Goal: Task Accomplishment & Management: Complete application form

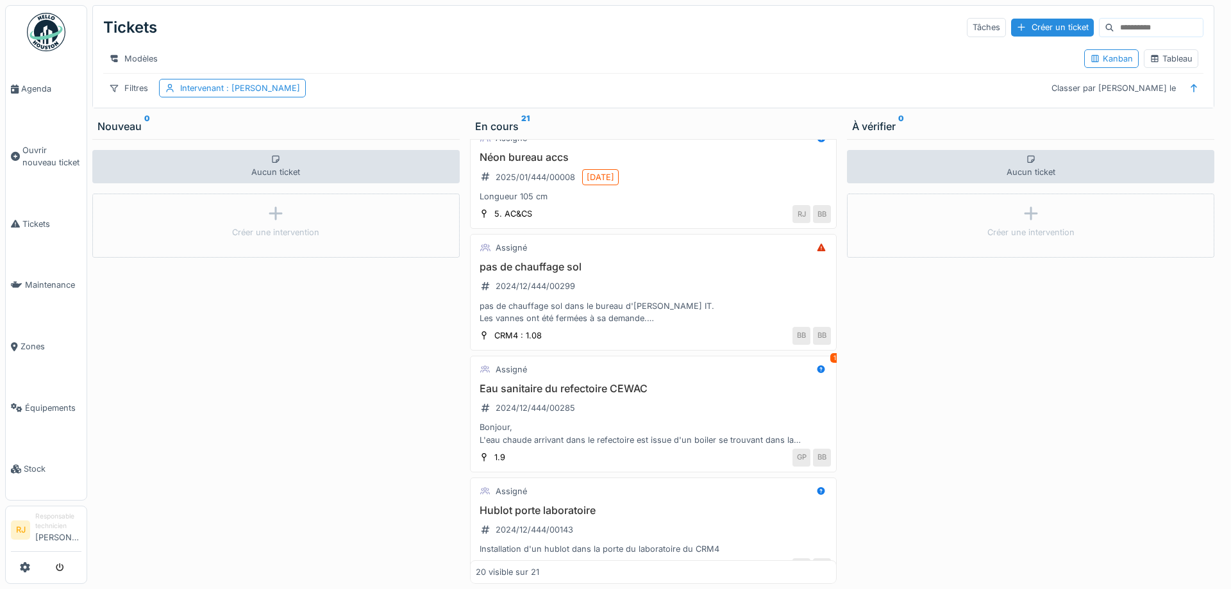
scroll to position [2008, 0]
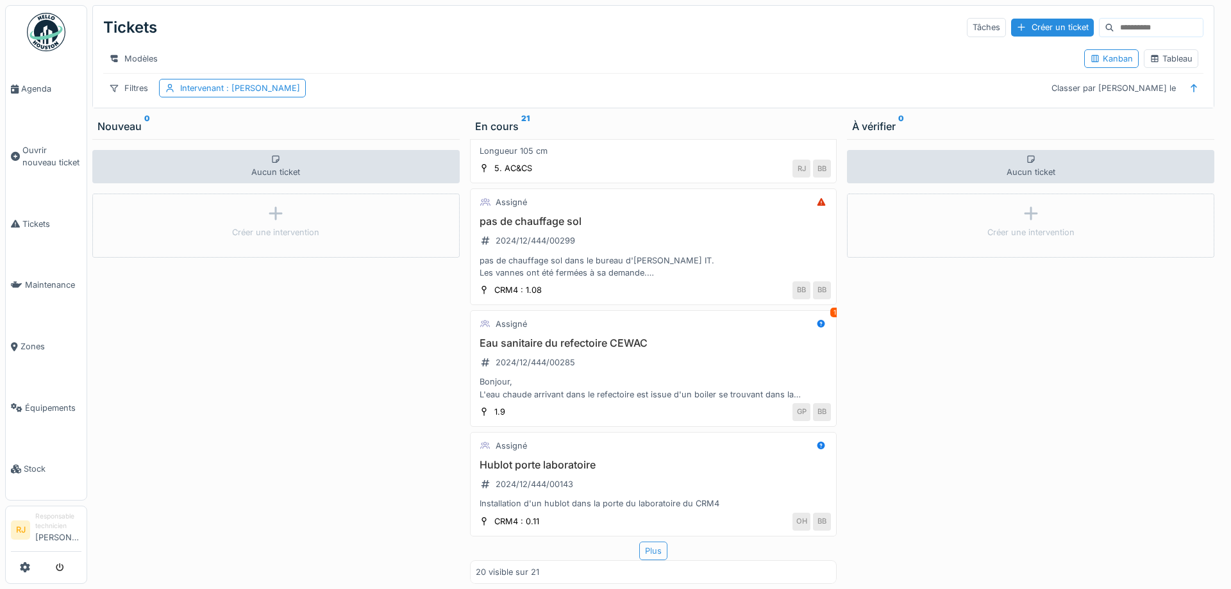
click at [645, 550] on div "Plus" at bounding box center [653, 551] width 28 height 19
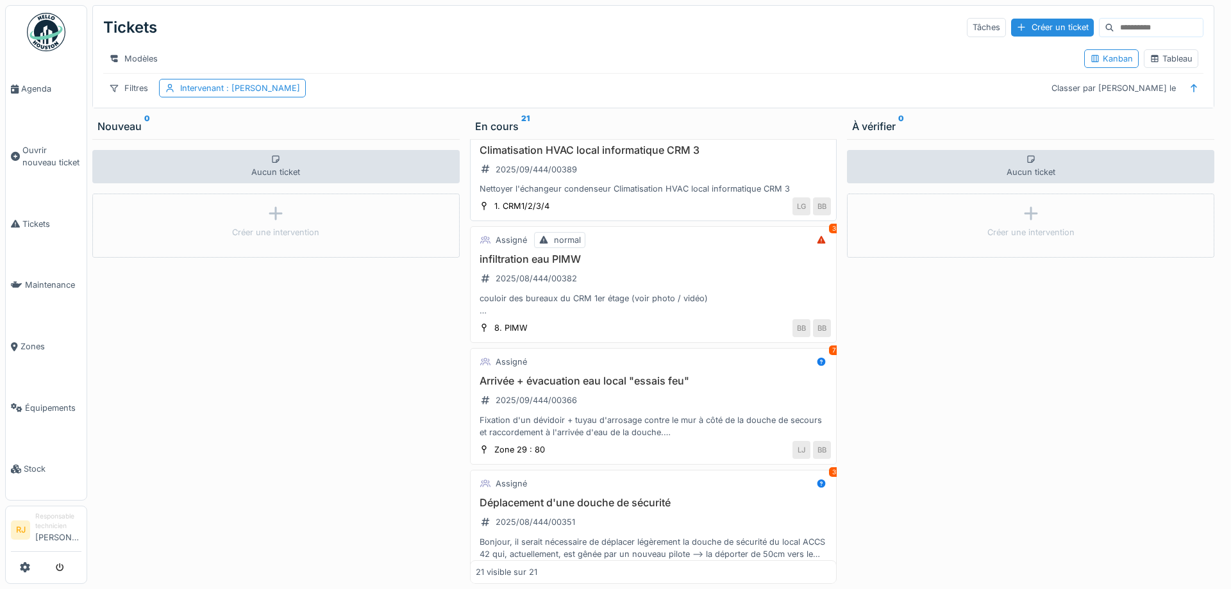
scroll to position [0, 0]
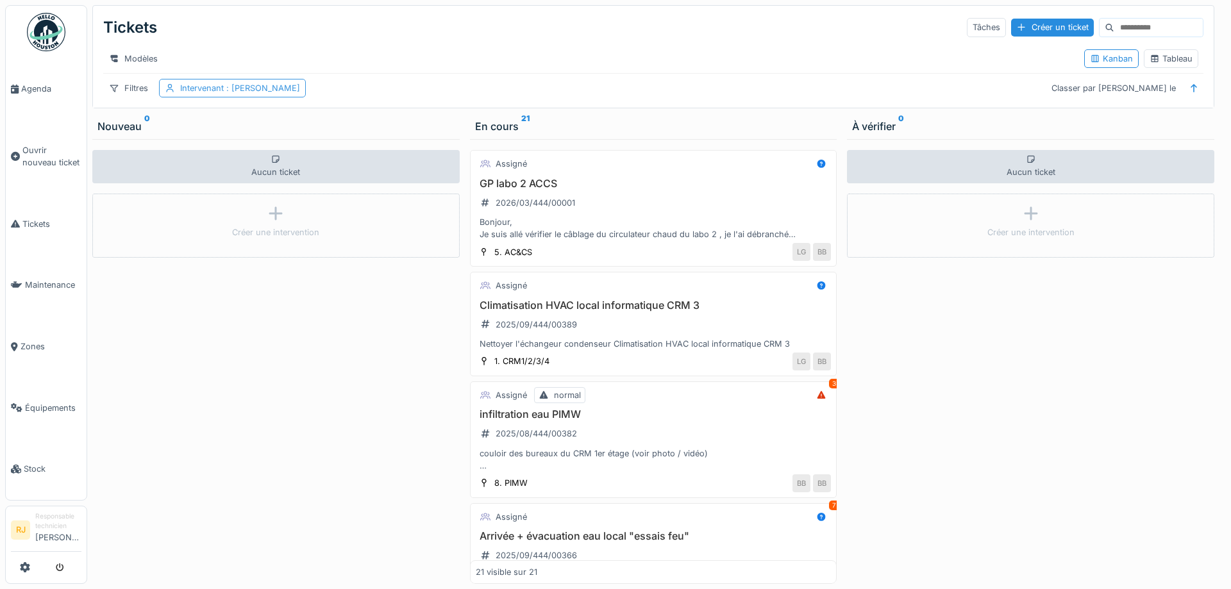
click at [265, 82] on div "Intervenant : [PERSON_NAME]" at bounding box center [232, 88] width 147 height 19
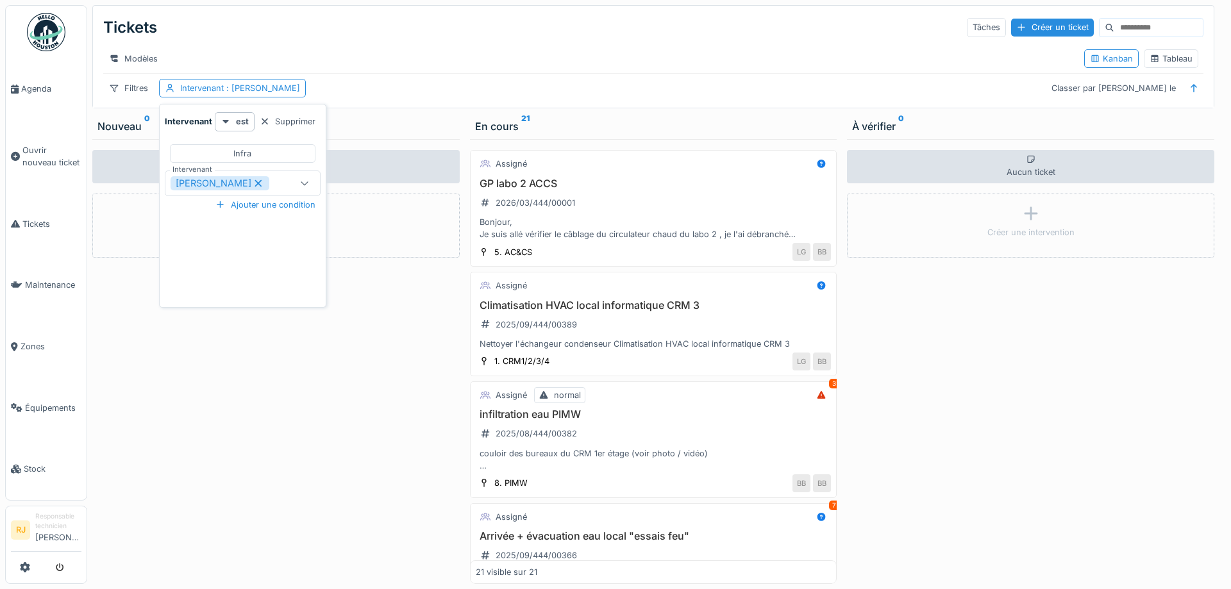
drag, startPoint x: 287, startPoint y: 116, endPoint x: 354, endPoint y: 142, distance: 71.4
click at [287, 117] on div "Supprimer" at bounding box center [288, 121] width 66 height 17
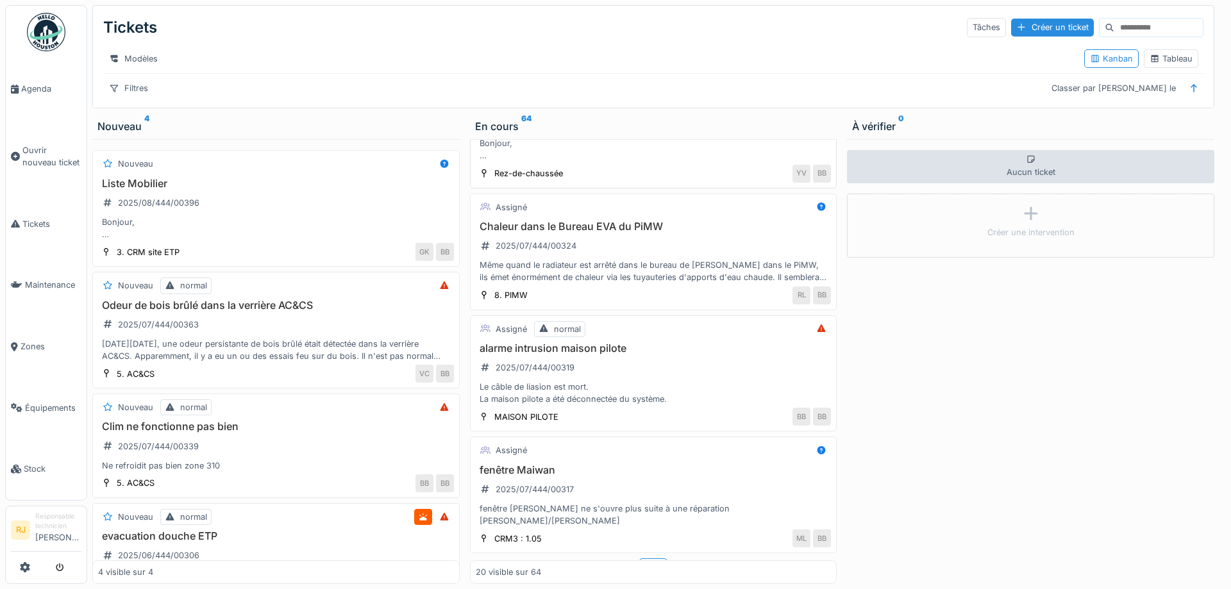
scroll to position [1984, 0]
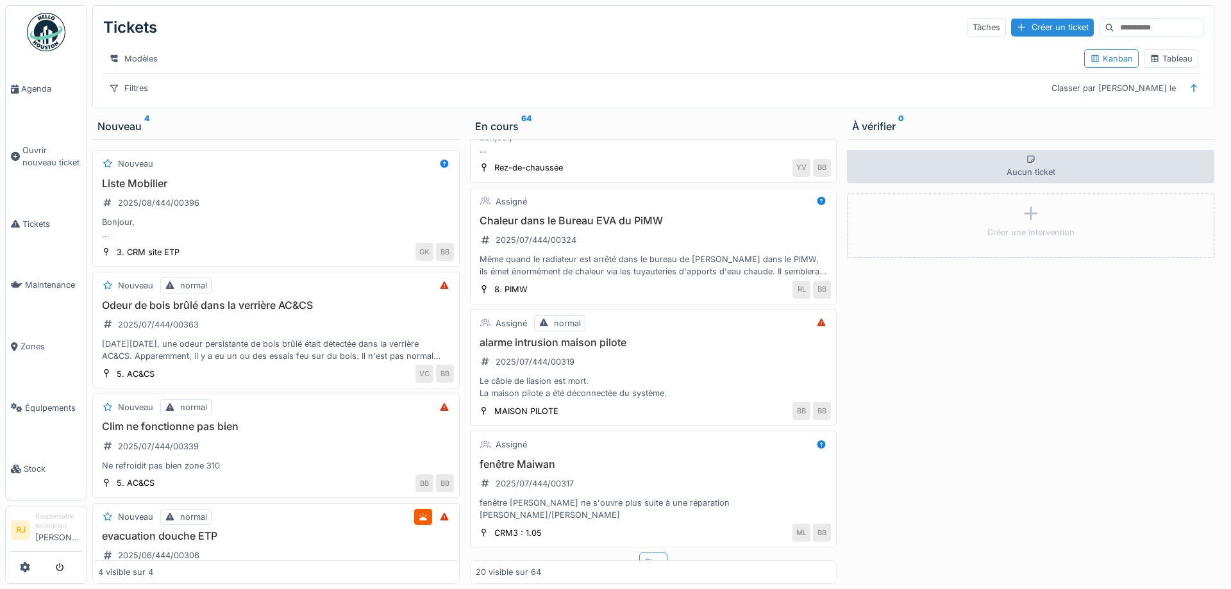
click at [651, 553] on div "Plus" at bounding box center [653, 562] width 28 height 19
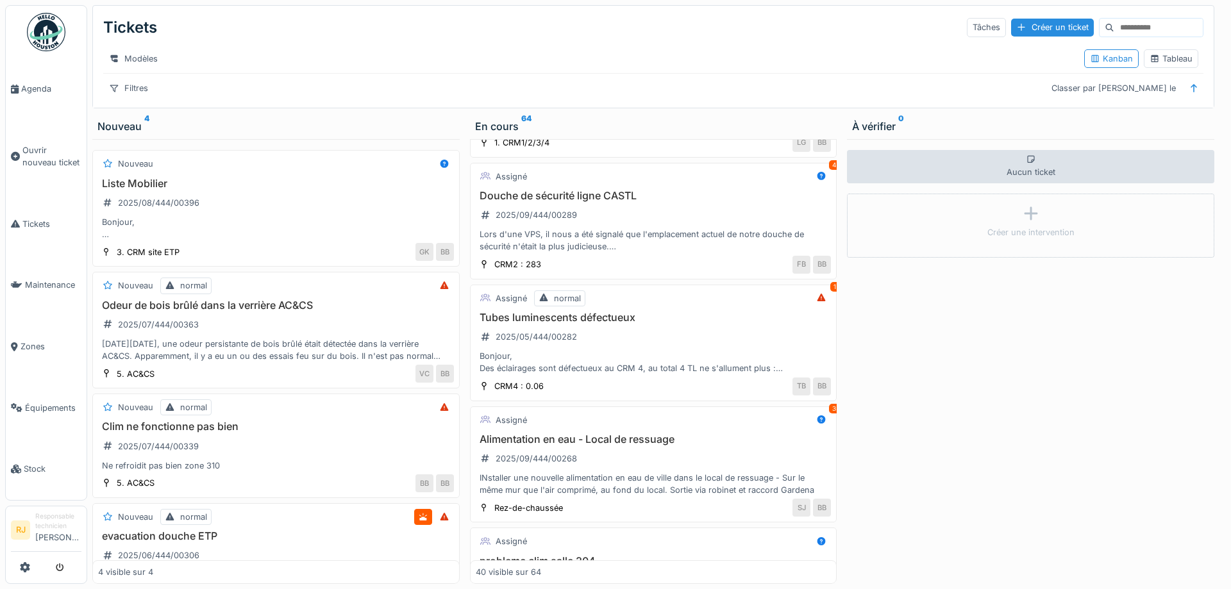
scroll to position [3311, 0]
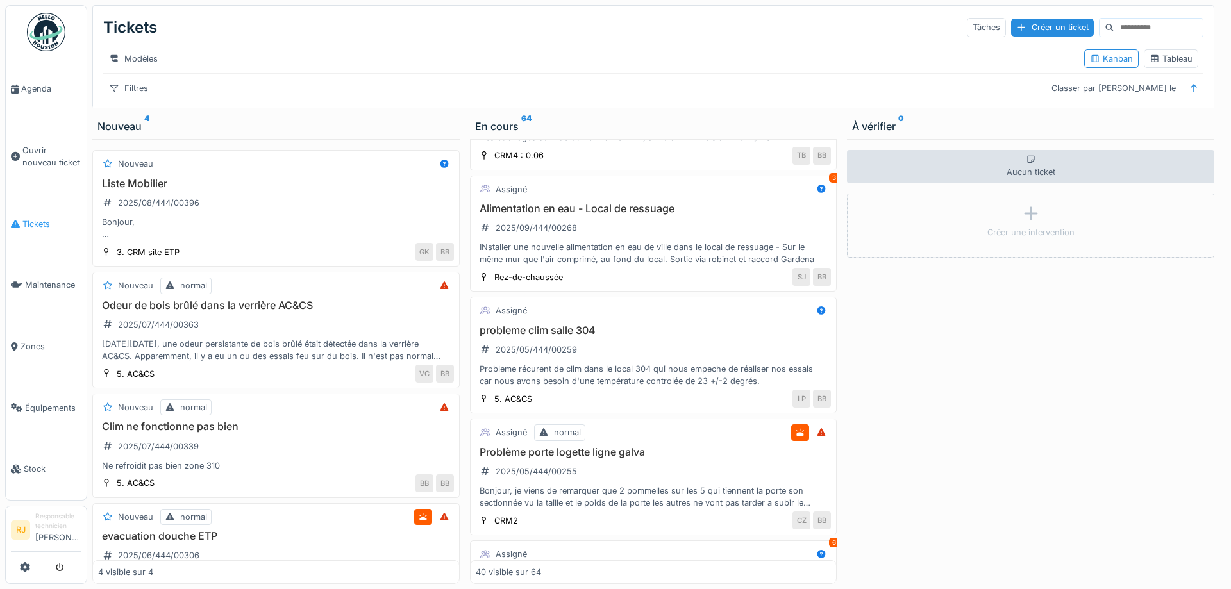
click at [38, 218] on span "Tickets" at bounding box center [51, 224] width 59 height 12
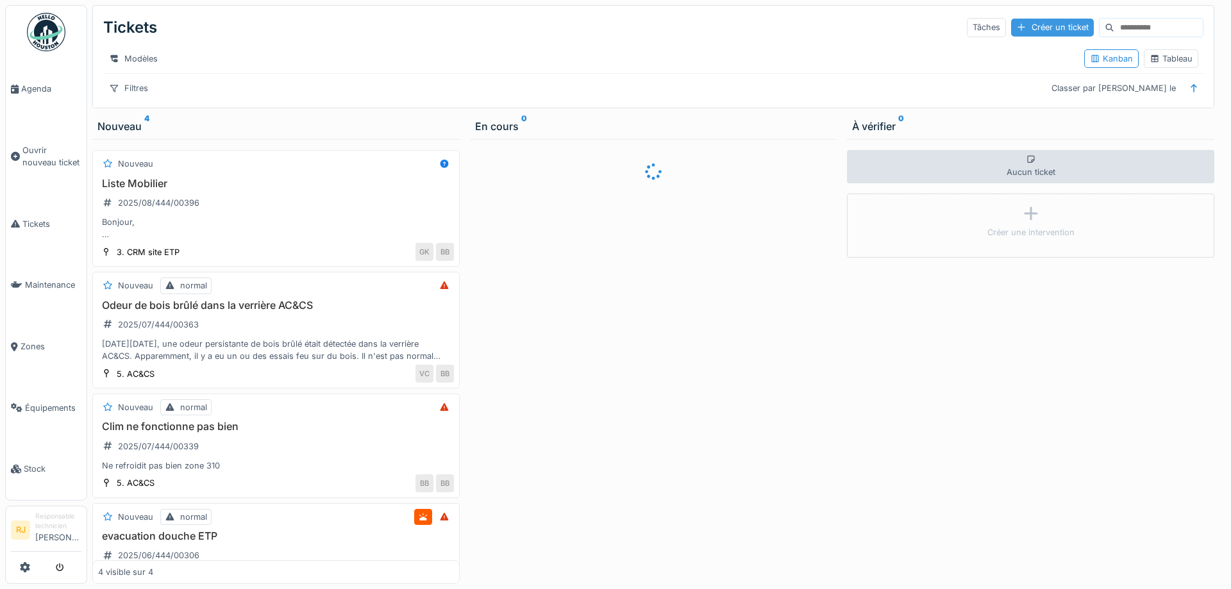
click at [1019, 30] on div "Créer un ticket" at bounding box center [1052, 27] width 83 height 17
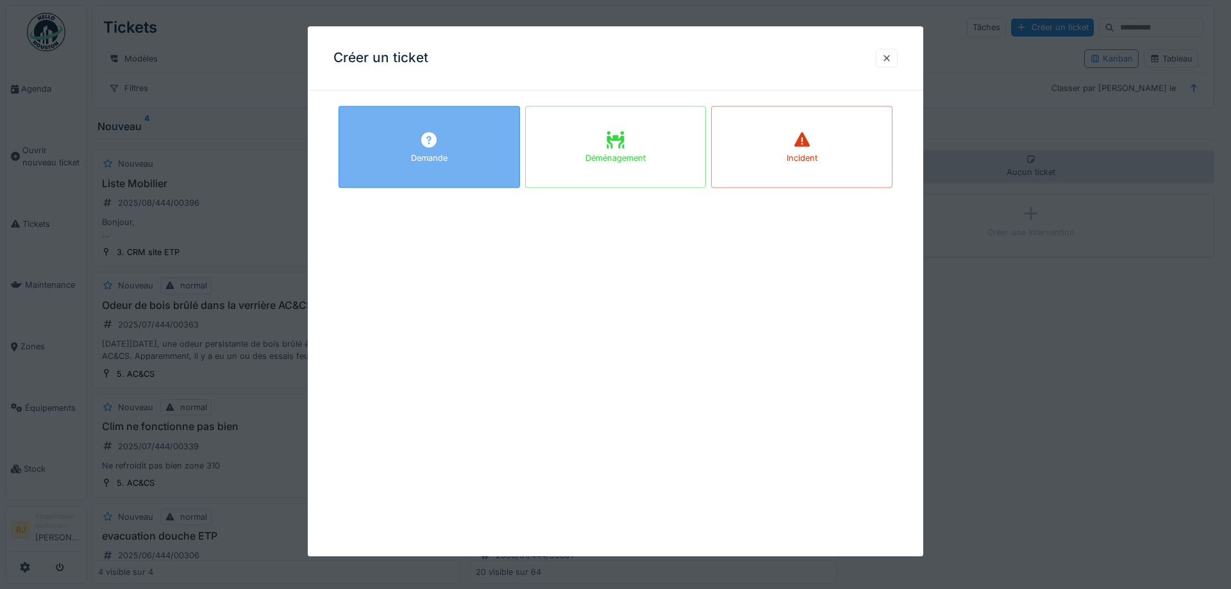
click at [465, 130] on div "Demande" at bounding box center [429, 147] width 181 height 82
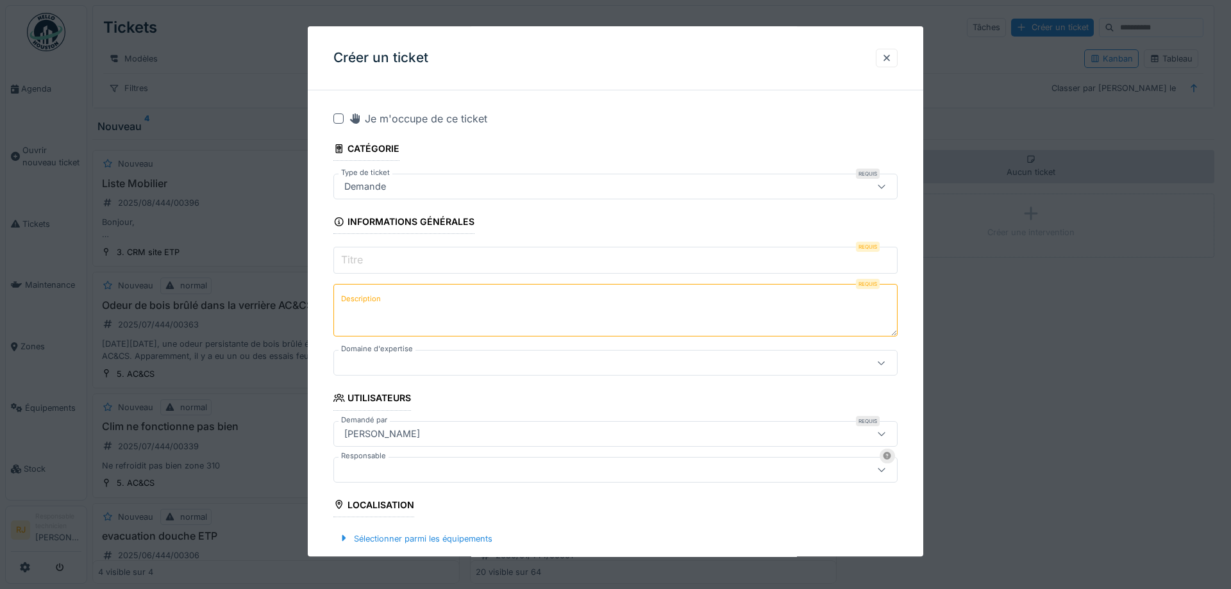
click at [443, 262] on input "Titre" at bounding box center [615, 260] width 564 height 27
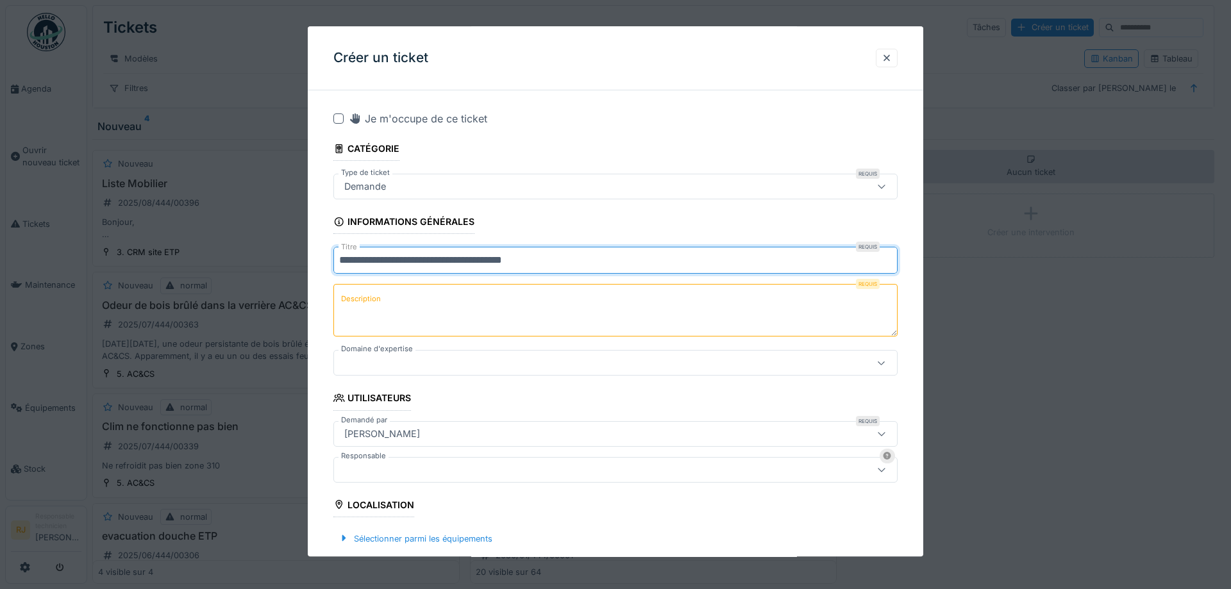
type input "**********"
click at [441, 301] on textarea "Description" at bounding box center [615, 311] width 564 height 53
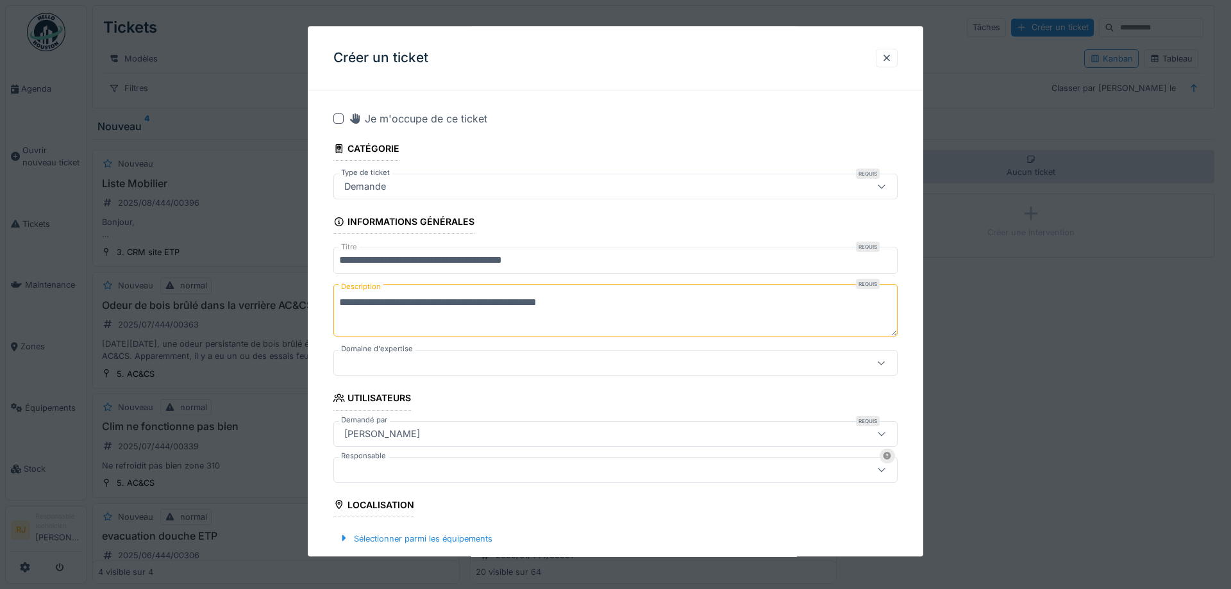
type textarea "**********"
click at [405, 362] on div at bounding box center [582, 363] width 487 height 14
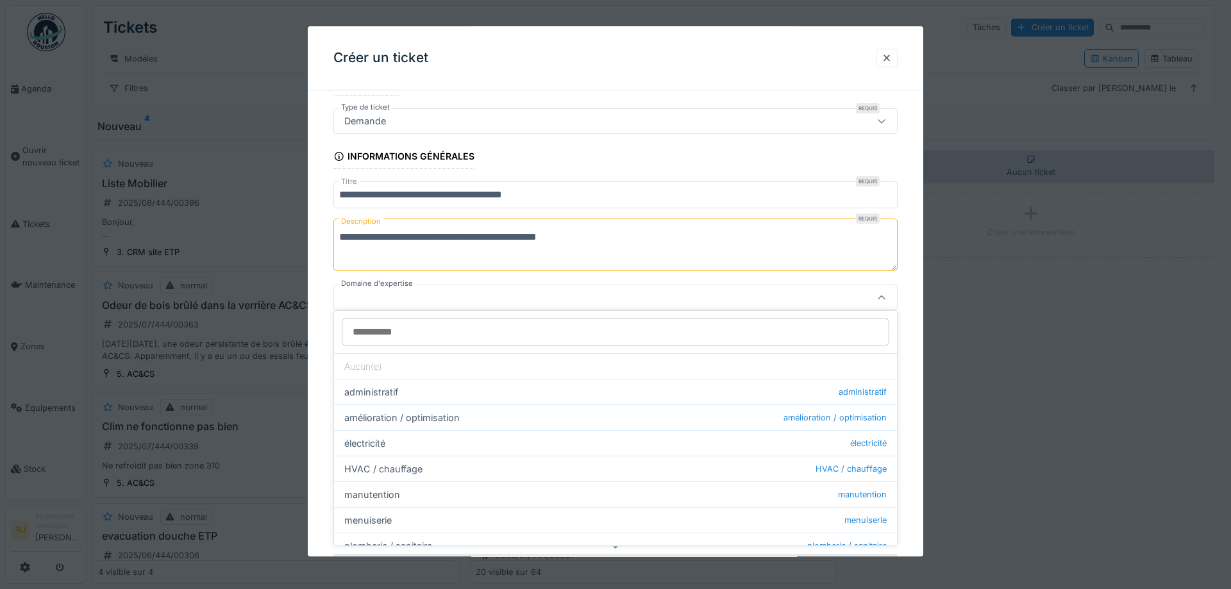
scroll to position [70, 0]
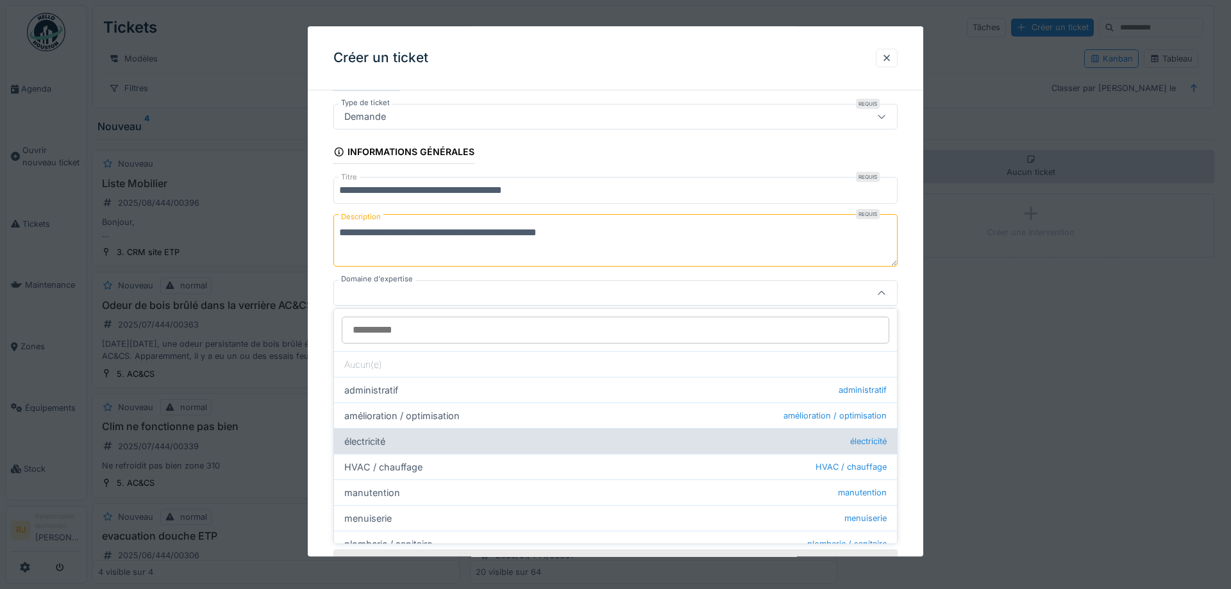
click at [391, 440] on div "électricité électricité" at bounding box center [615, 441] width 563 height 26
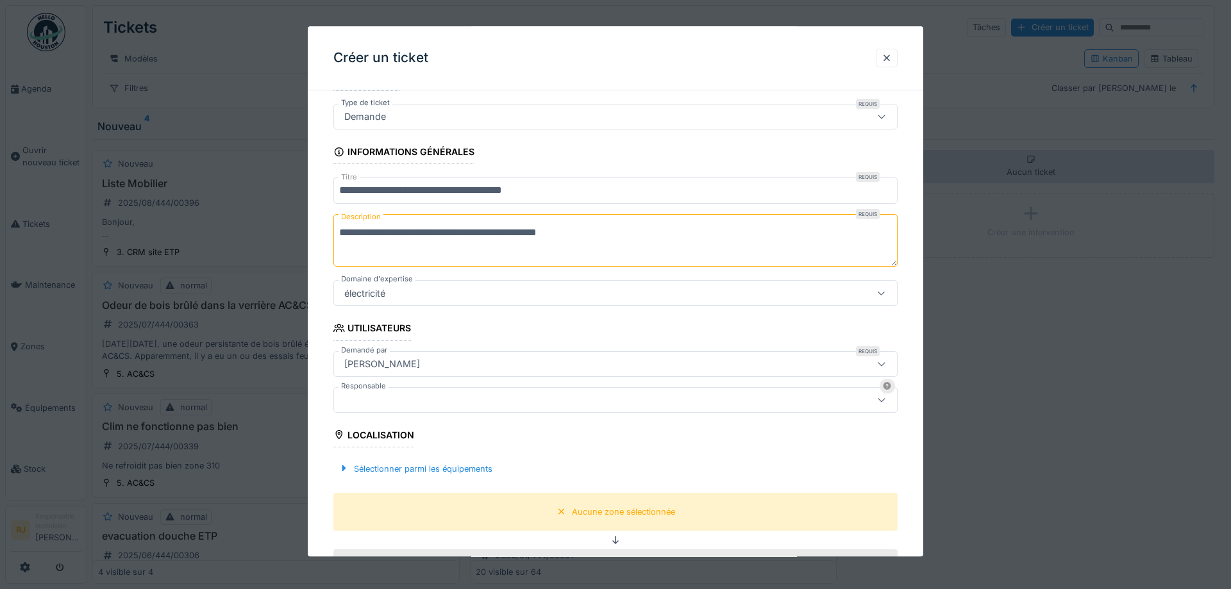
click at [388, 362] on div "[PERSON_NAME]" at bounding box center [382, 364] width 86 height 14
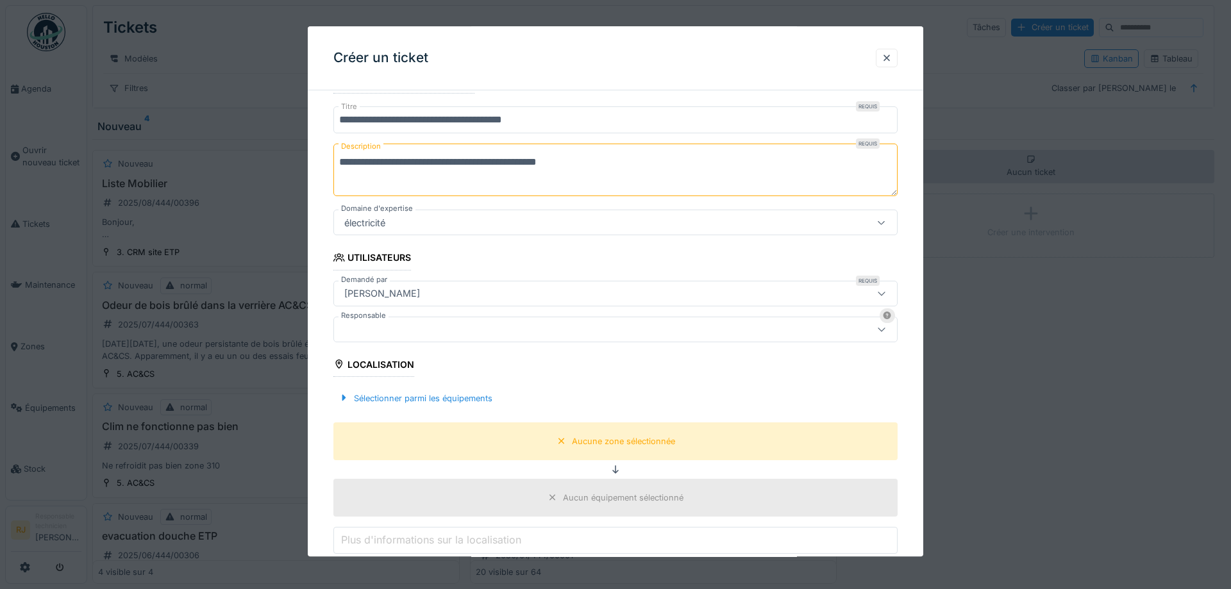
click at [389, 232] on div "électricité" at bounding box center [615, 223] width 564 height 26
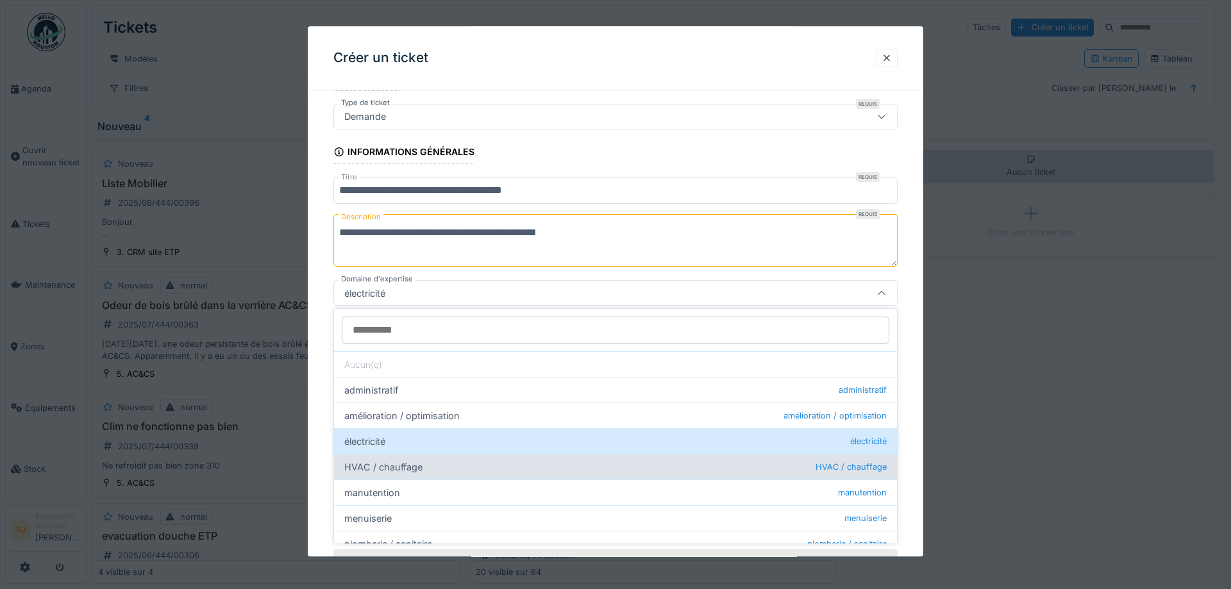
click at [393, 469] on div "HVAC / chauffage HVAC / chauffage" at bounding box center [615, 467] width 563 height 26
type input "****"
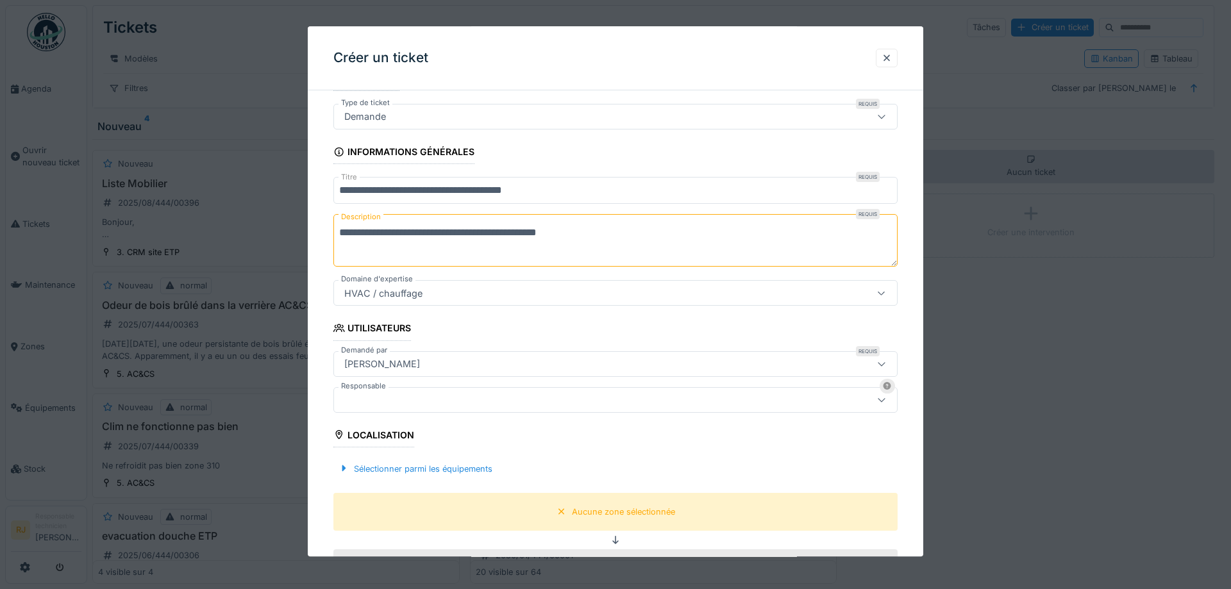
click at [376, 361] on div "[PERSON_NAME]" at bounding box center [382, 364] width 86 height 14
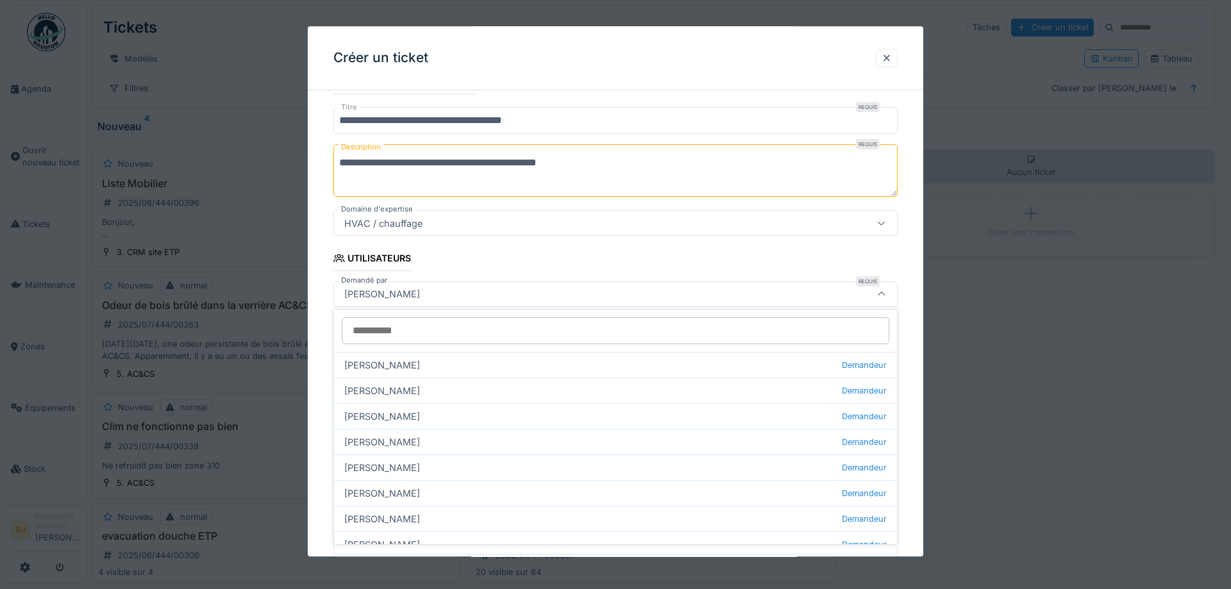
scroll to position [140, 0]
click at [447, 292] on div "[PERSON_NAME]" at bounding box center [582, 294] width 487 height 14
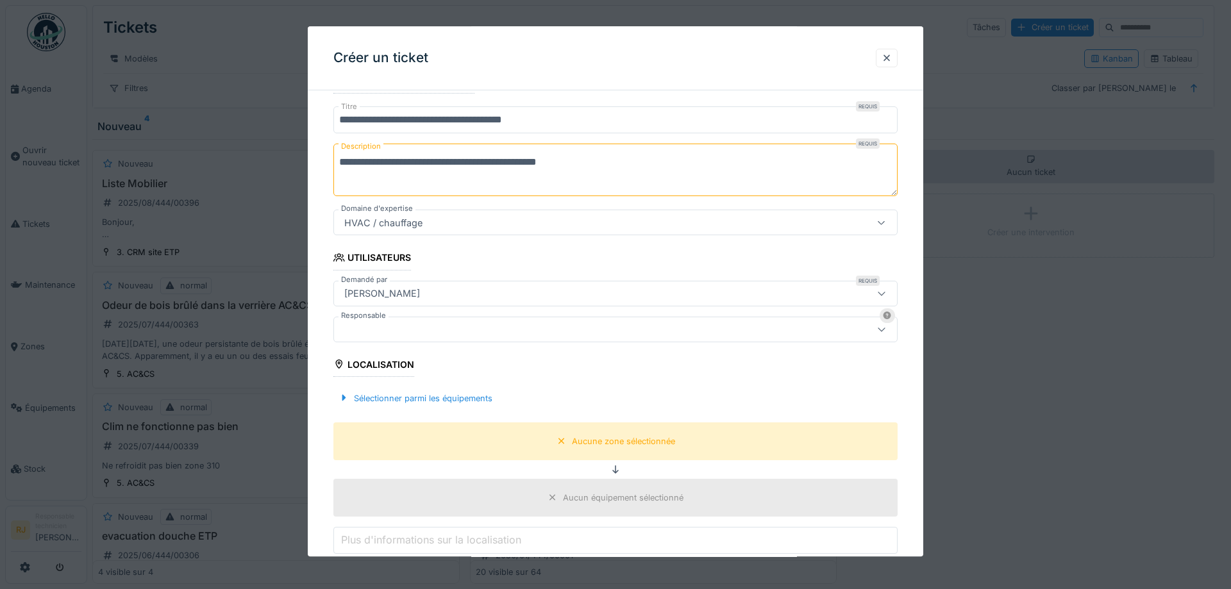
click at [447, 292] on div "[PERSON_NAME]" at bounding box center [582, 294] width 487 height 14
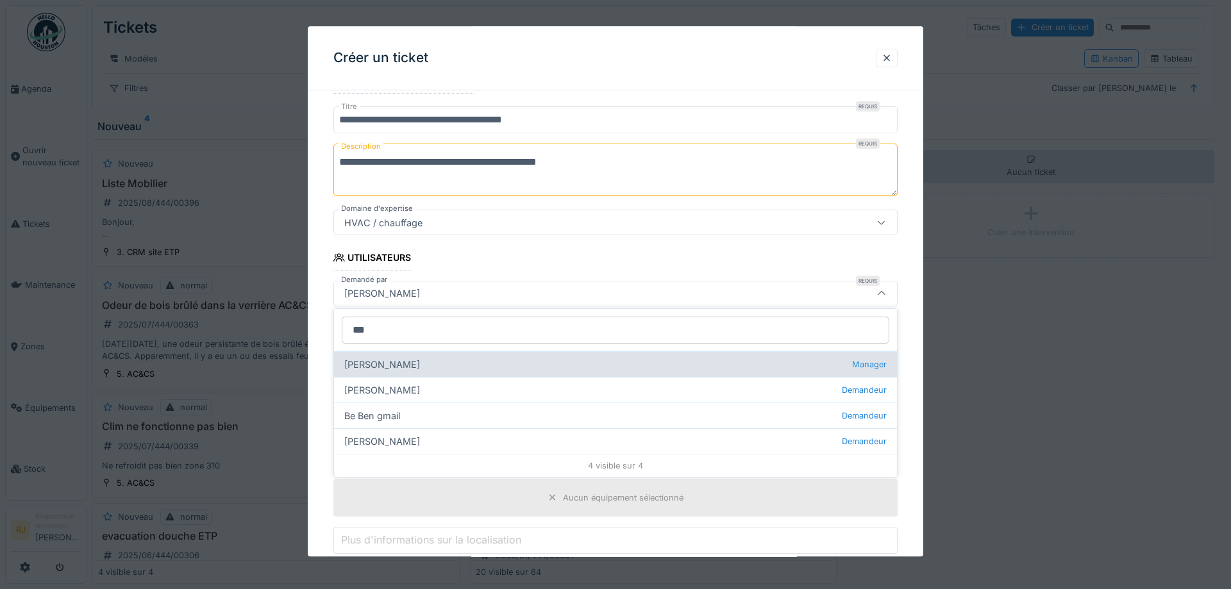
type input "***"
click at [430, 365] on div "Benoit Benecchi Manager" at bounding box center [615, 364] width 563 height 26
type input "*****"
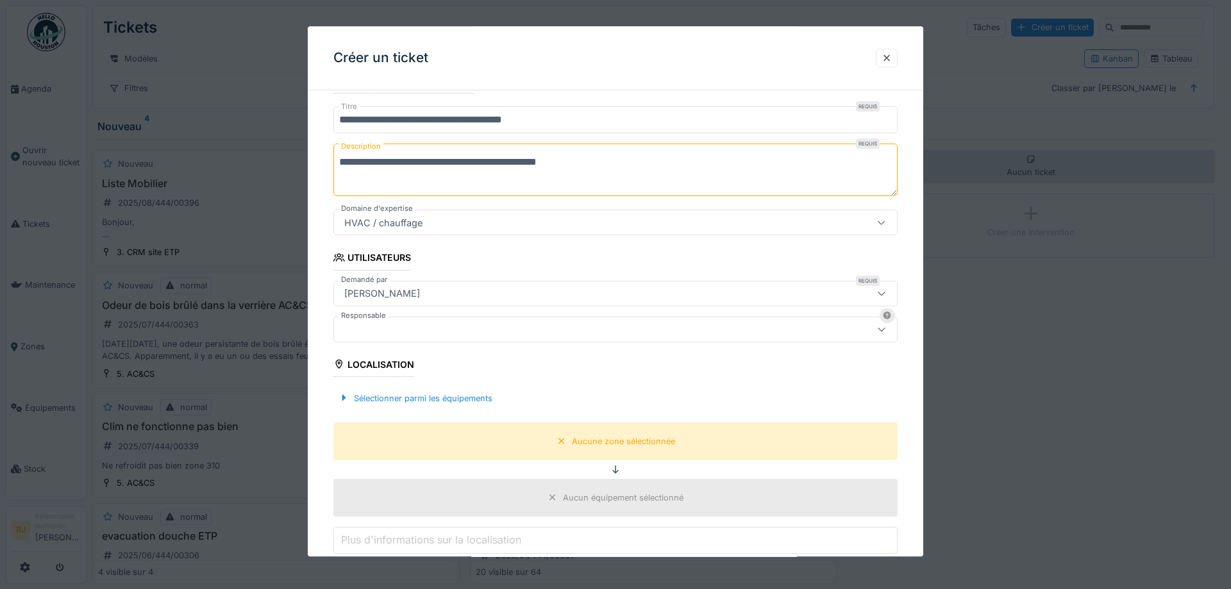
click at [388, 330] on div at bounding box center [582, 329] width 487 height 14
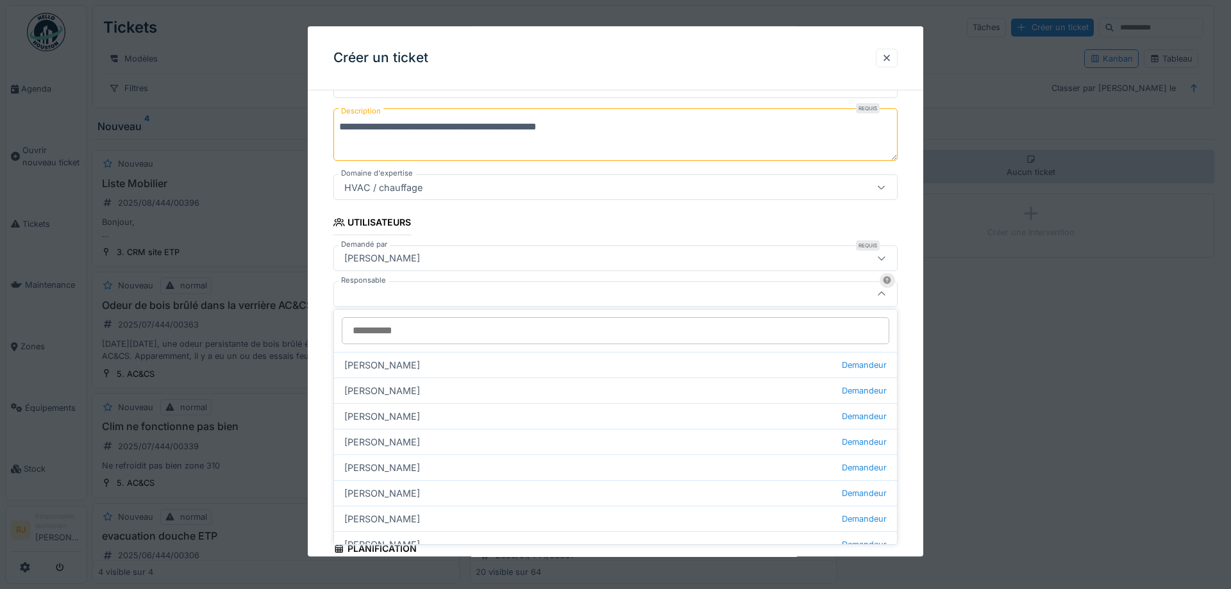
scroll to position [176, 0]
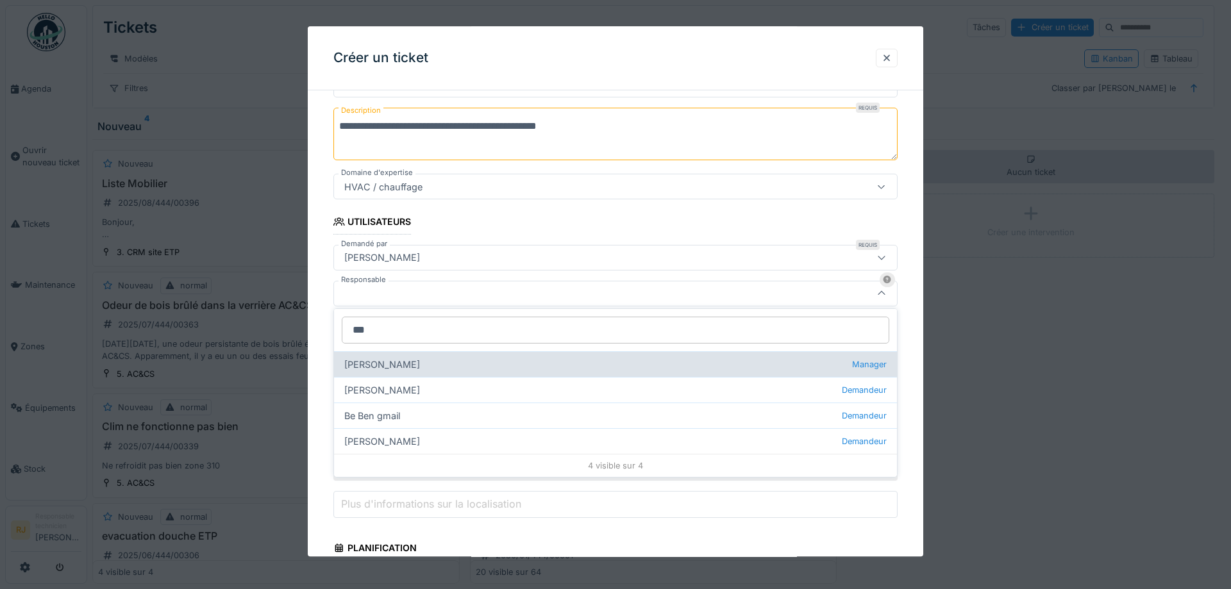
type input "***"
click at [388, 356] on div "Benoit Benecchi Manager" at bounding box center [615, 364] width 563 height 26
type input "*****"
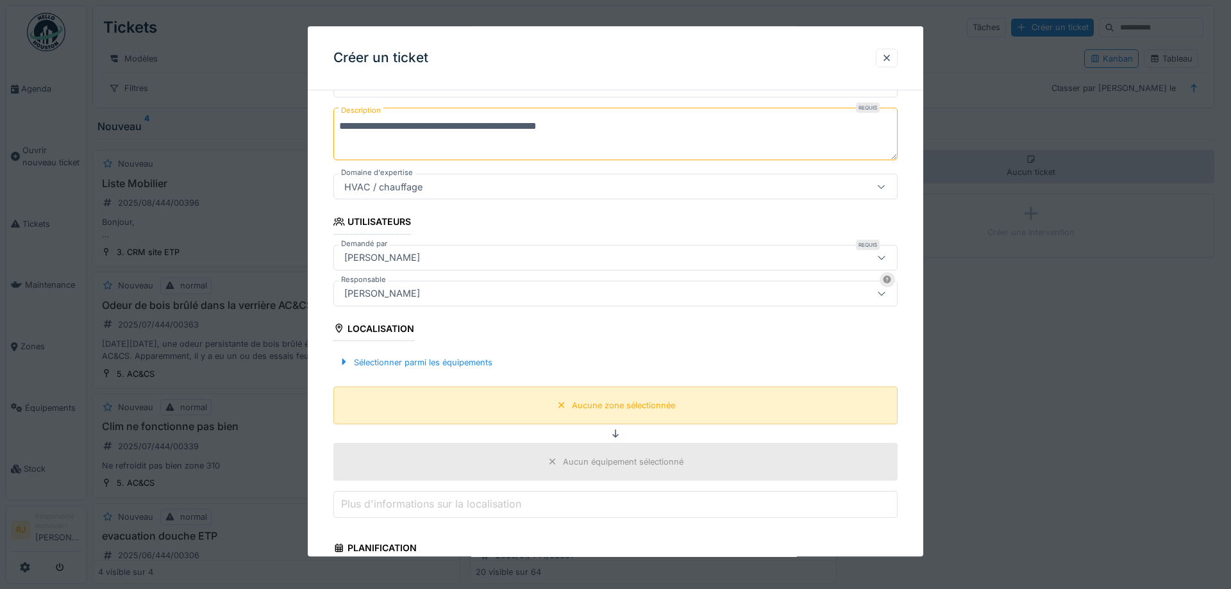
click at [589, 404] on div "Aucune zone sélectionnée" at bounding box center [623, 405] width 103 height 12
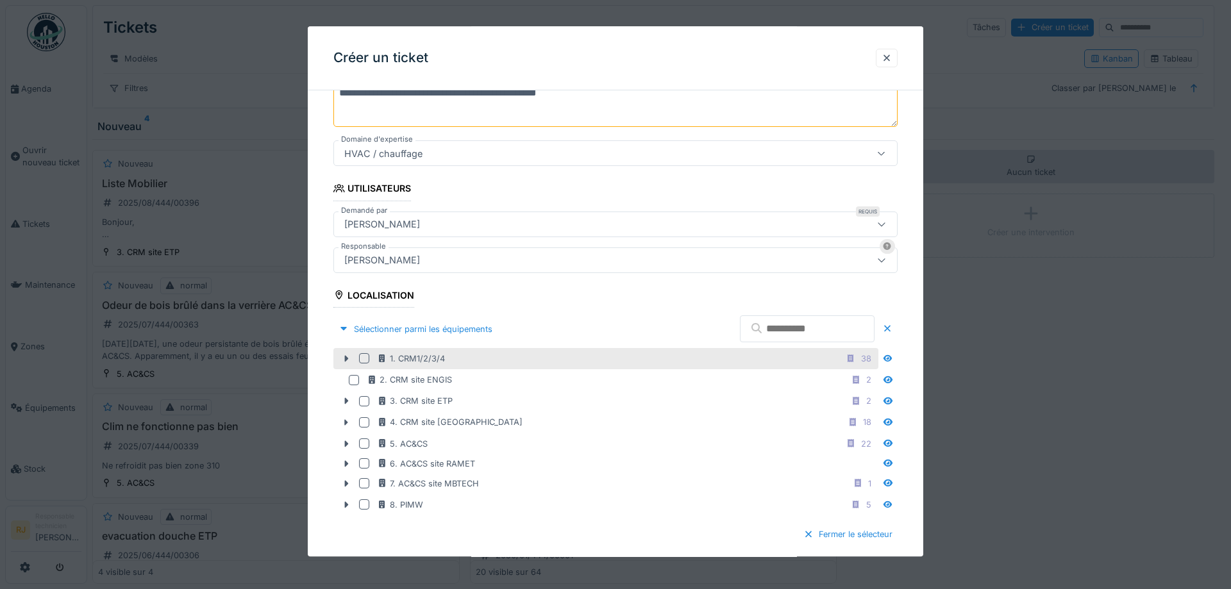
scroll to position [234, 0]
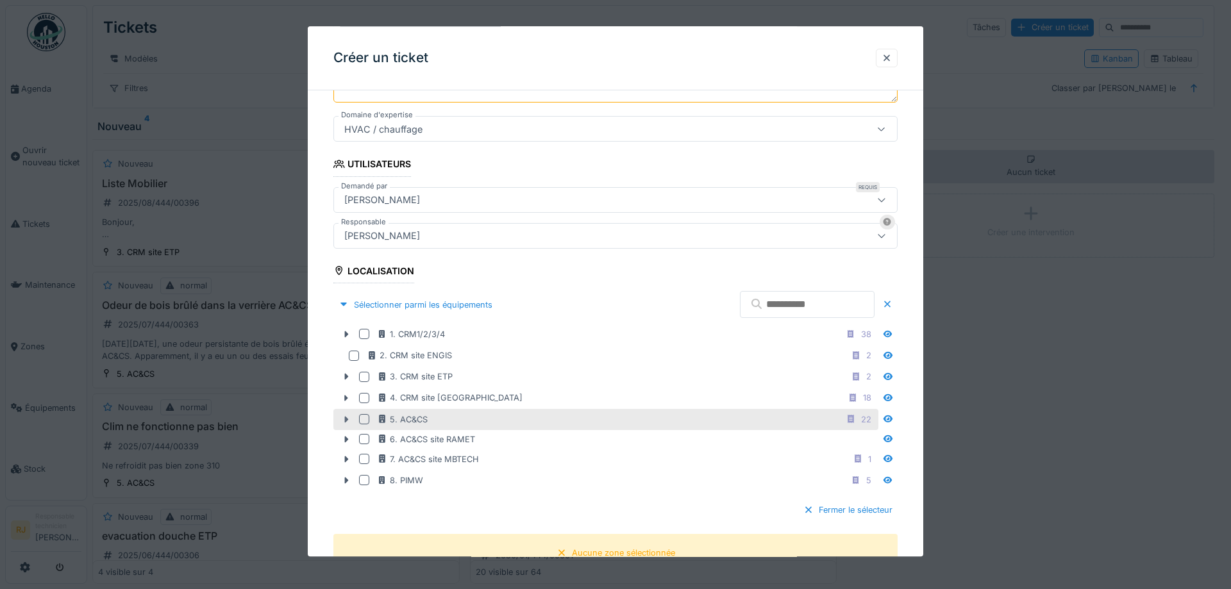
click at [347, 417] on icon at bounding box center [347, 420] width 4 height 6
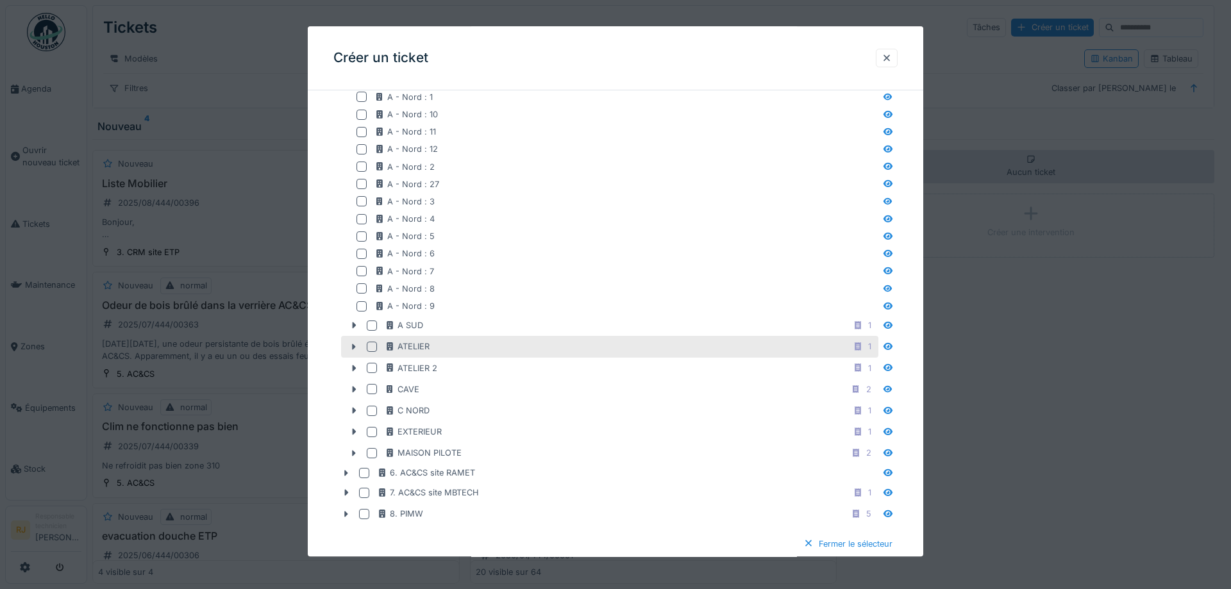
scroll to position [580, 0]
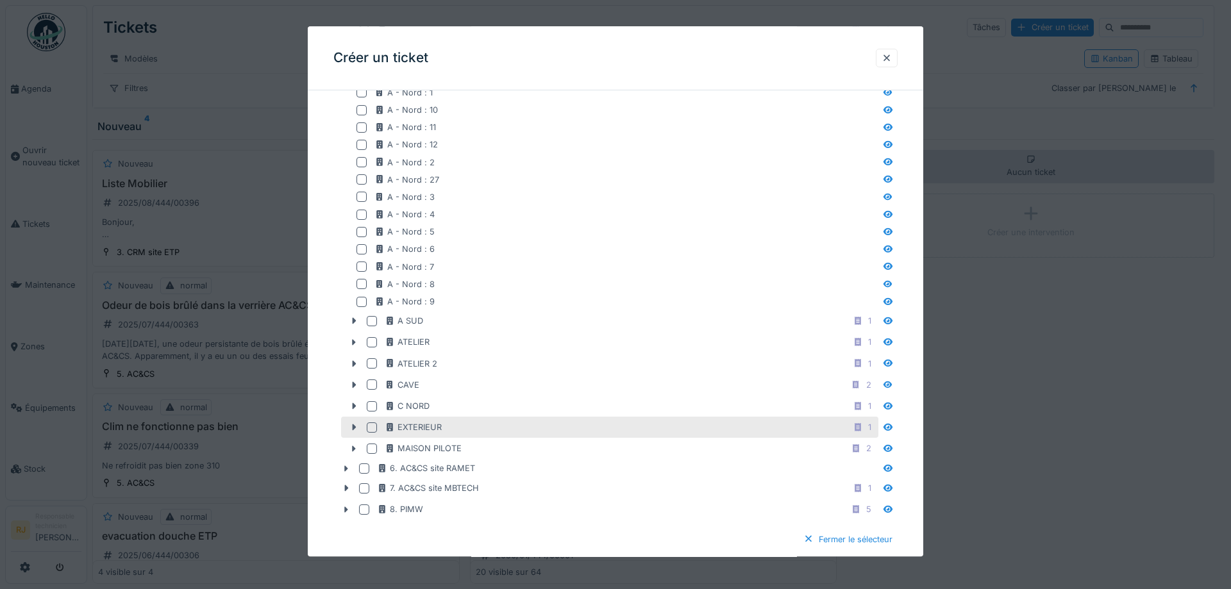
click at [372, 424] on div at bounding box center [372, 427] width 10 height 10
click at [843, 540] on div "Fermer le sélecteur" at bounding box center [847, 539] width 99 height 17
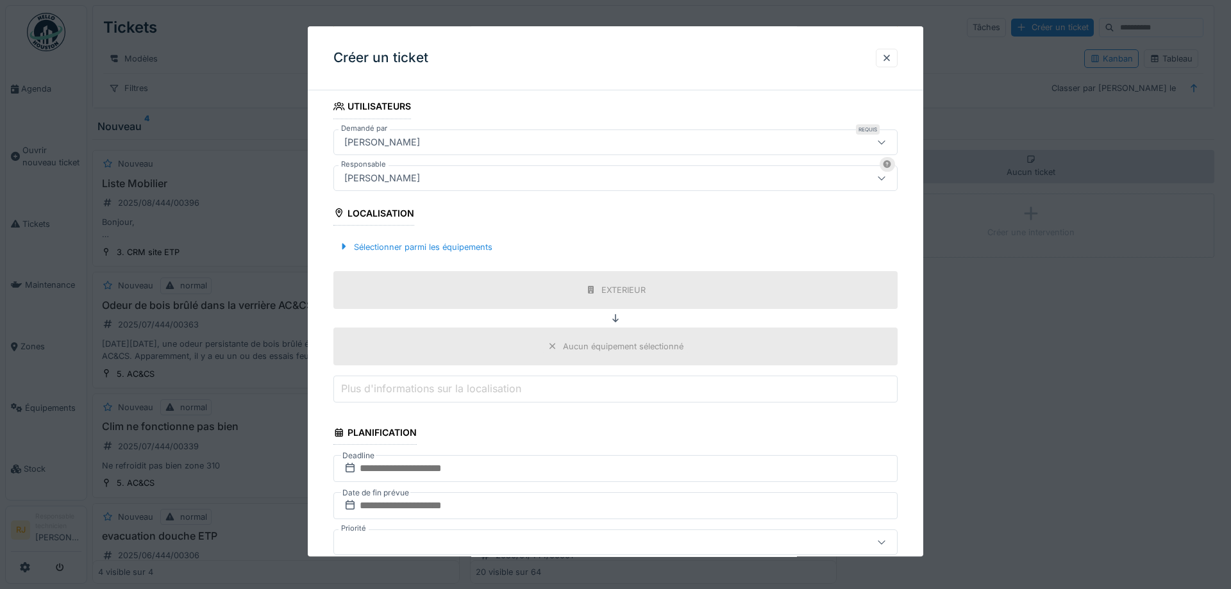
scroll to position [349, 0]
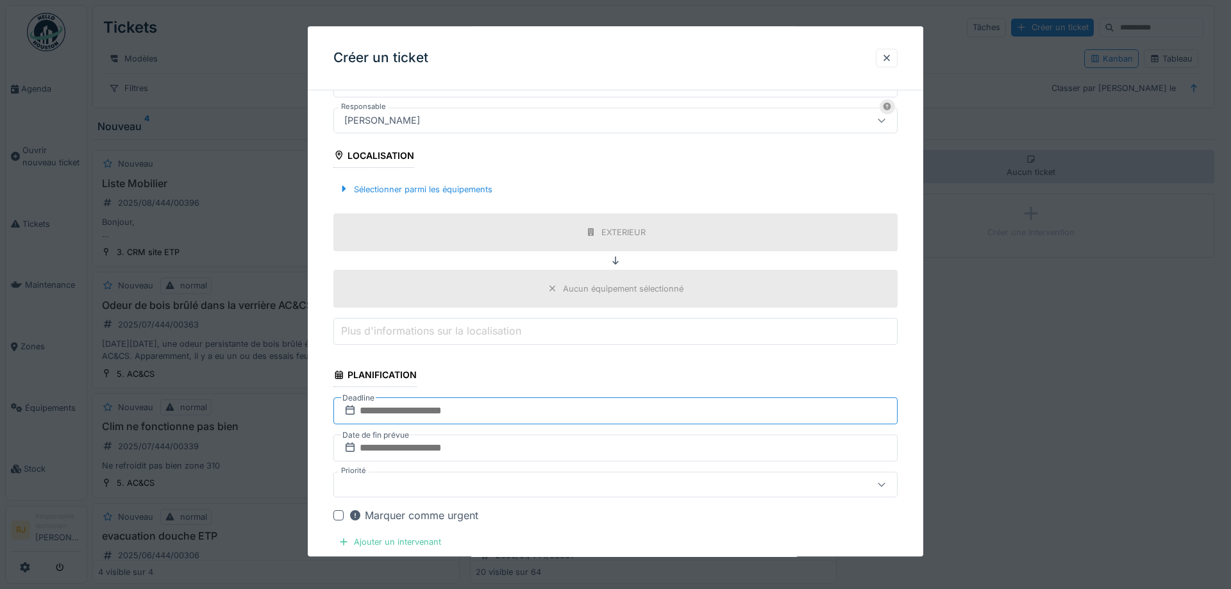
click at [424, 412] on input "text" at bounding box center [615, 410] width 564 height 27
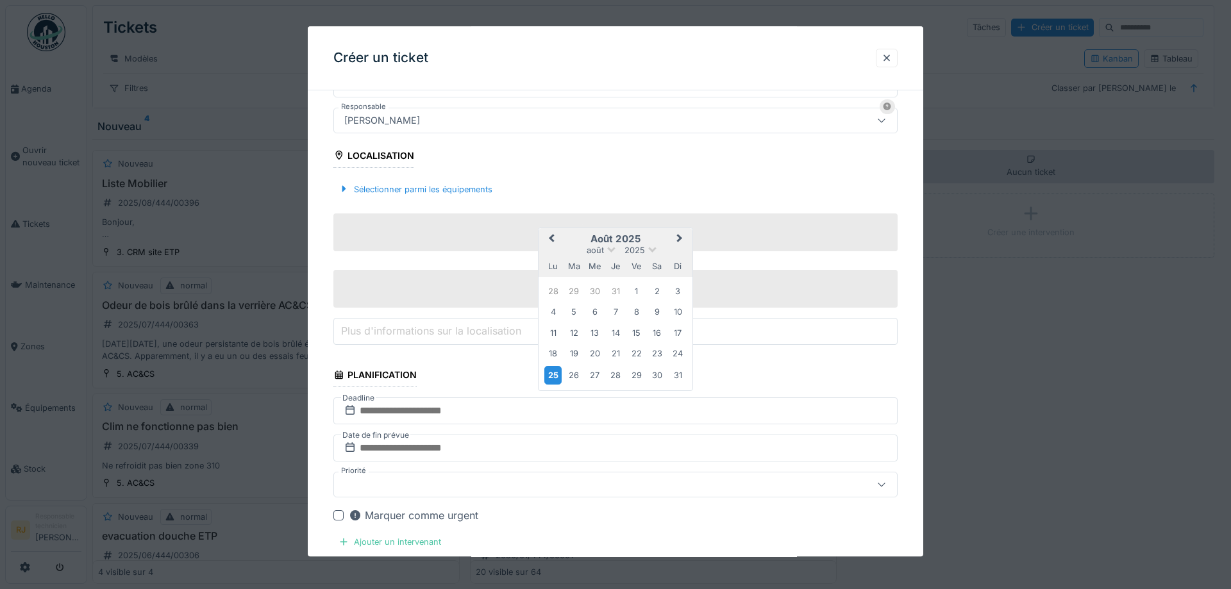
click at [552, 372] on div "25" at bounding box center [552, 375] width 17 height 19
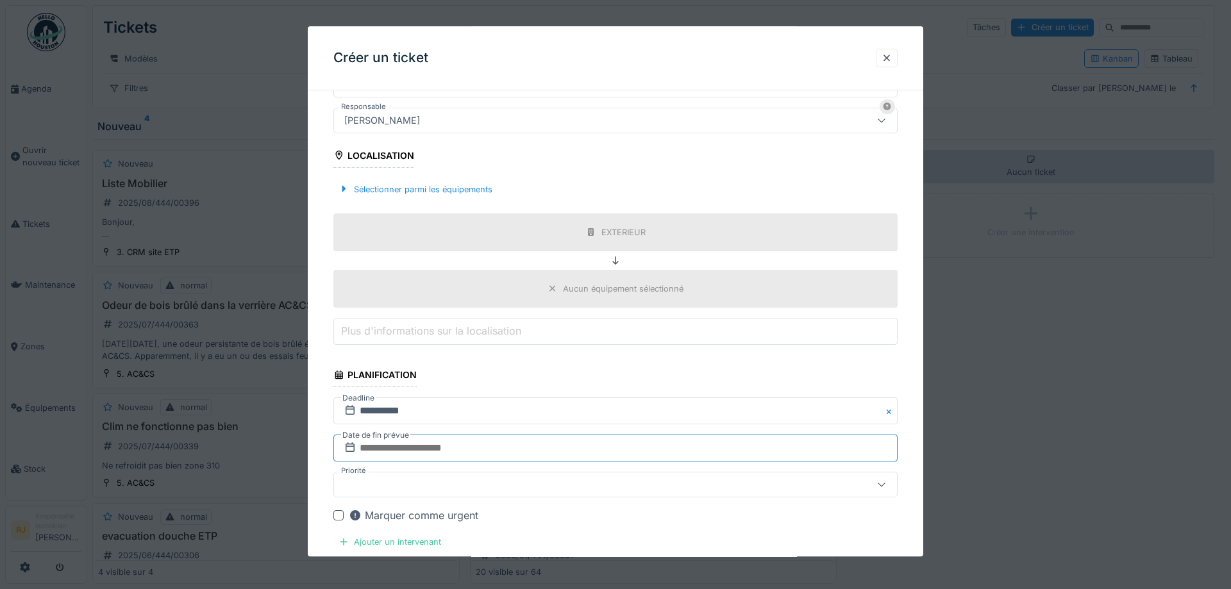
click at [433, 445] on input "text" at bounding box center [615, 448] width 564 height 27
click at [659, 408] on div "30" at bounding box center [656, 412] width 17 height 17
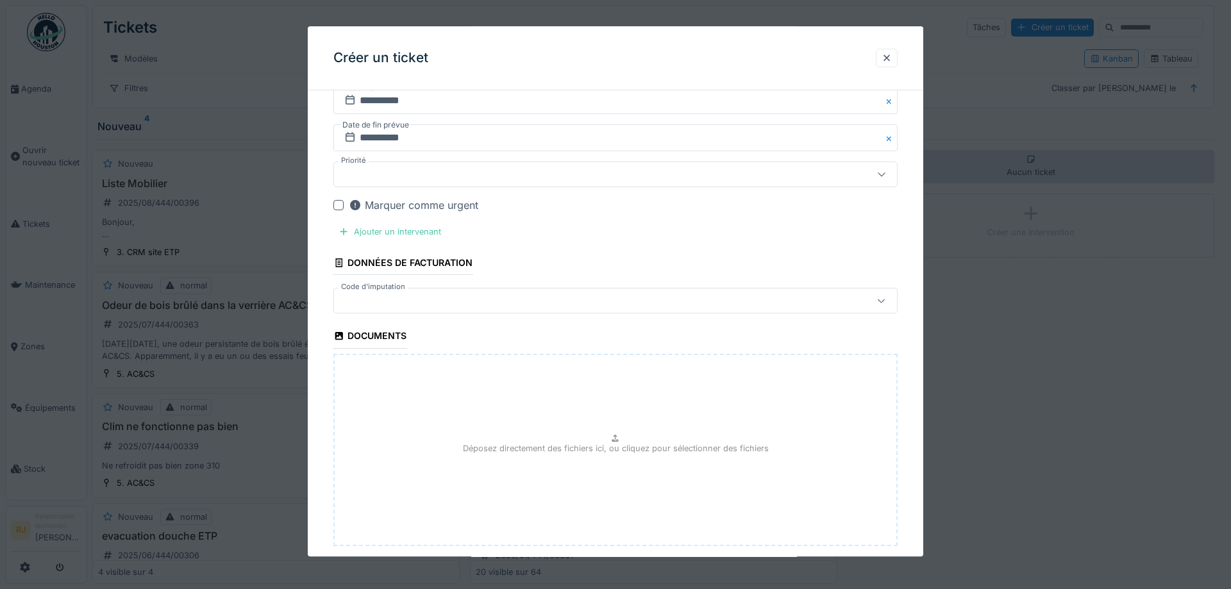
scroll to position [731, 0]
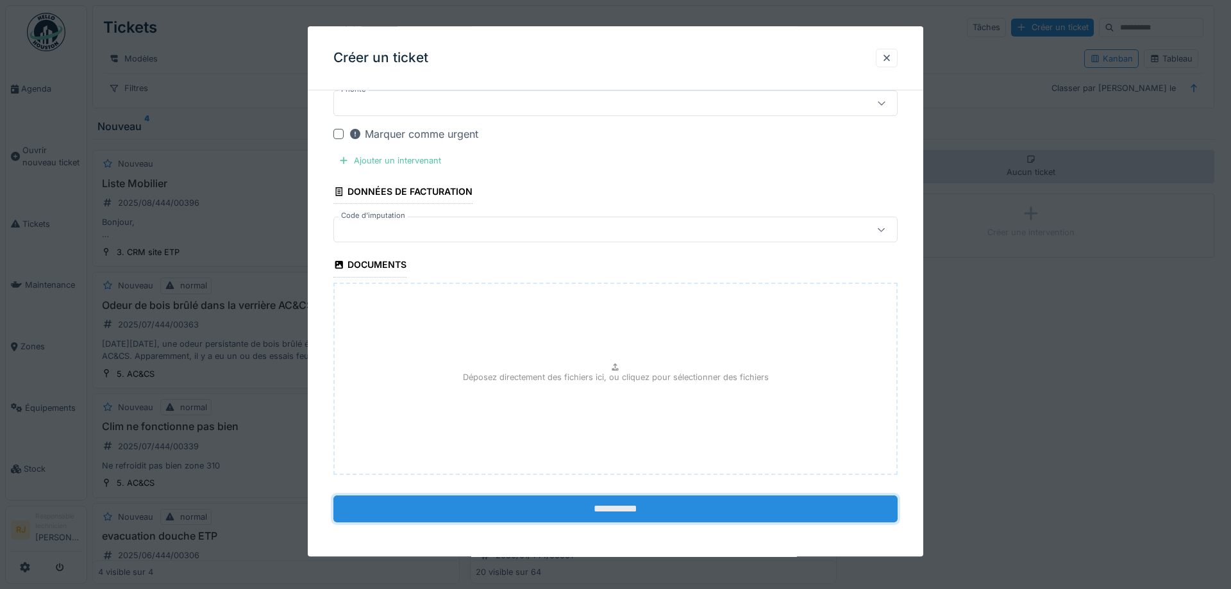
click at [581, 501] on input "**********" at bounding box center [615, 509] width 564 height 27
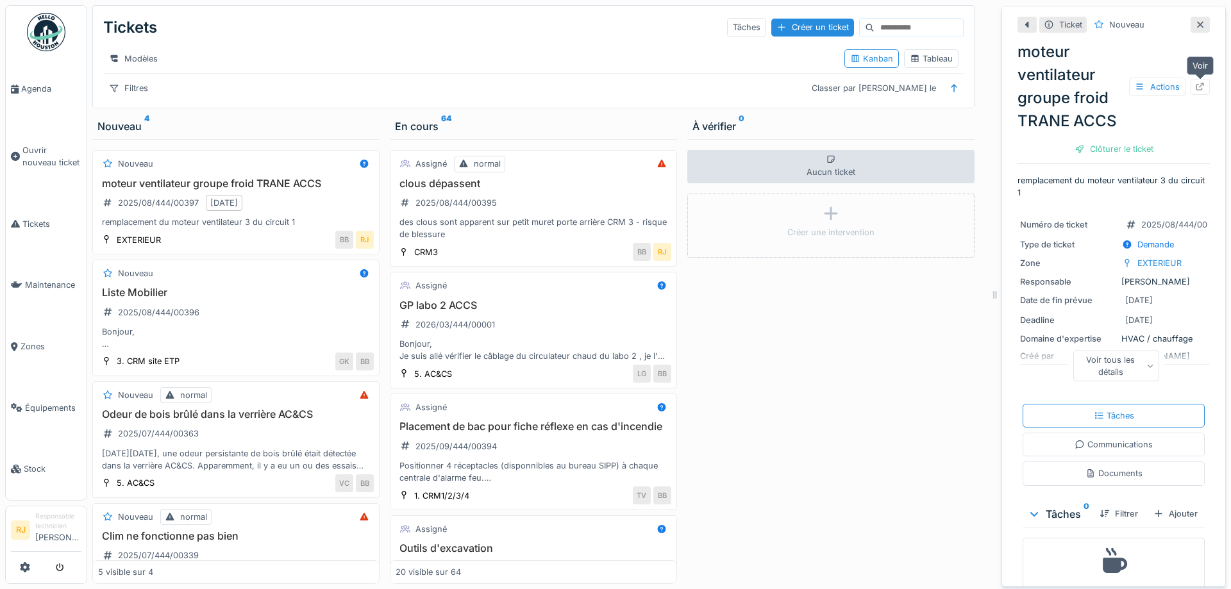
click at [1196, 82] on div at bounding box center [1200, 87] width 10 height 12
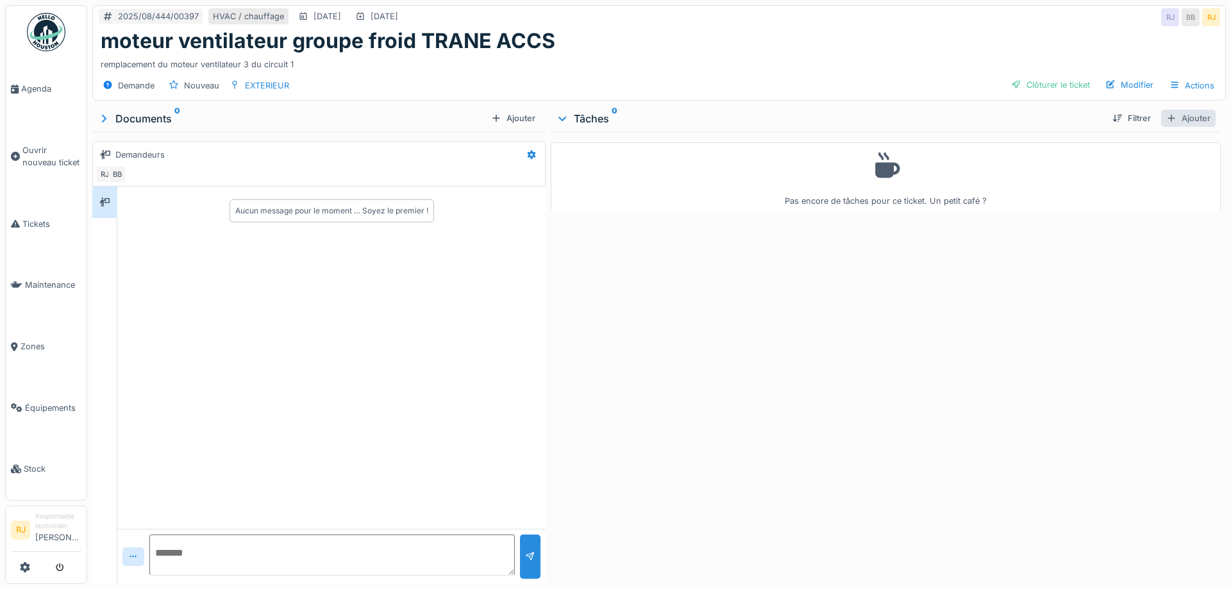
click at [1203, 117] on div "Ajouter" at bounding box center [1188, 118] width 54 height 17
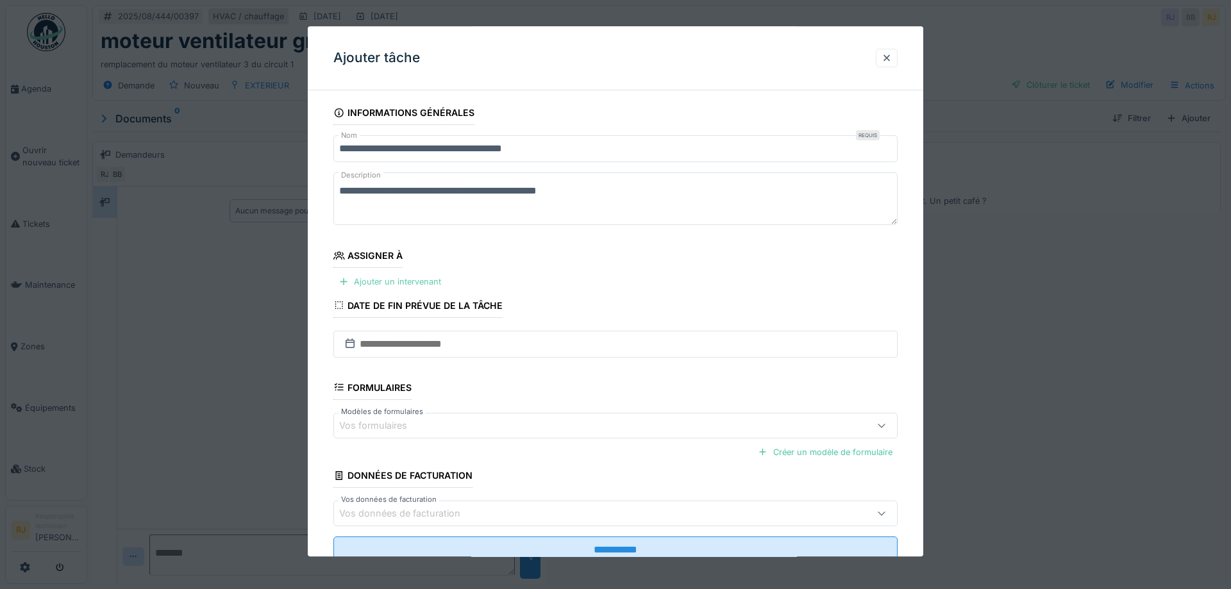
click at [381, 281] on div "Ajouter un intervenant" at bounding box center [389, 282] width 113 height 17
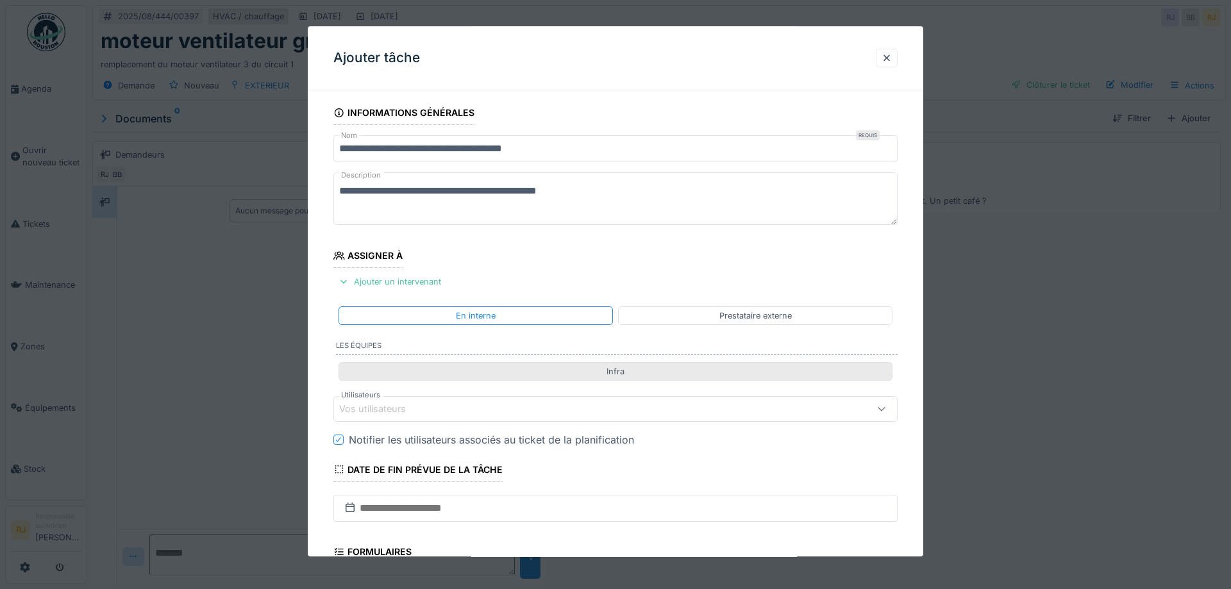
click at [542, 365] on div "Infra" at bounding box center [616, 371] width 554 height 19
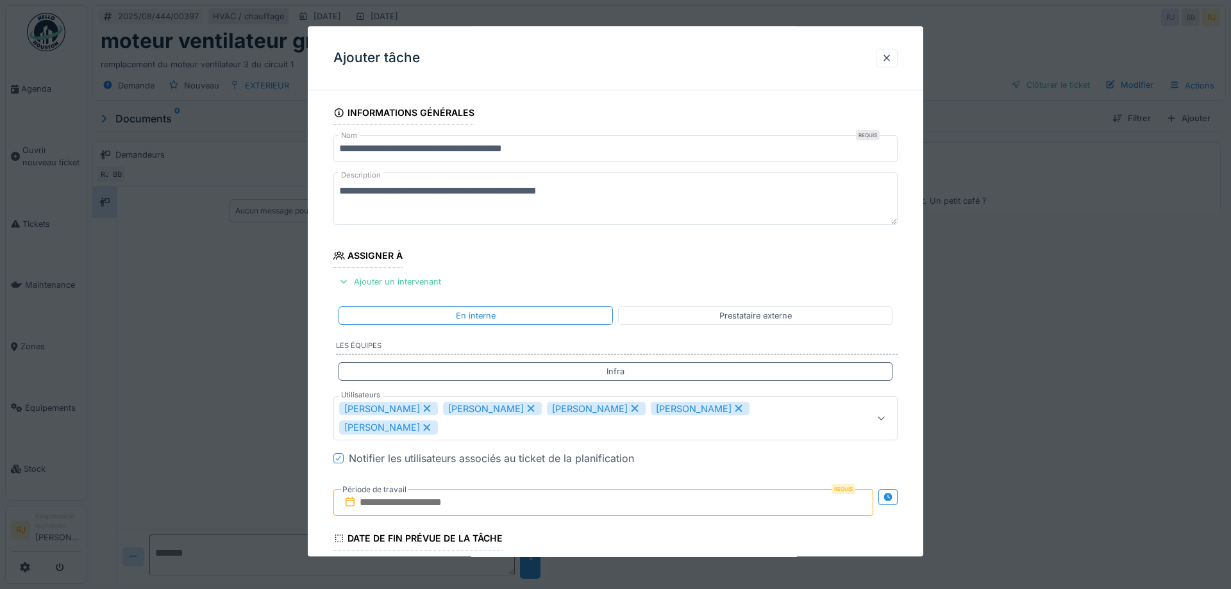
click at [733, 406] on icon at bounding box center [739, 409] width 12 height 9
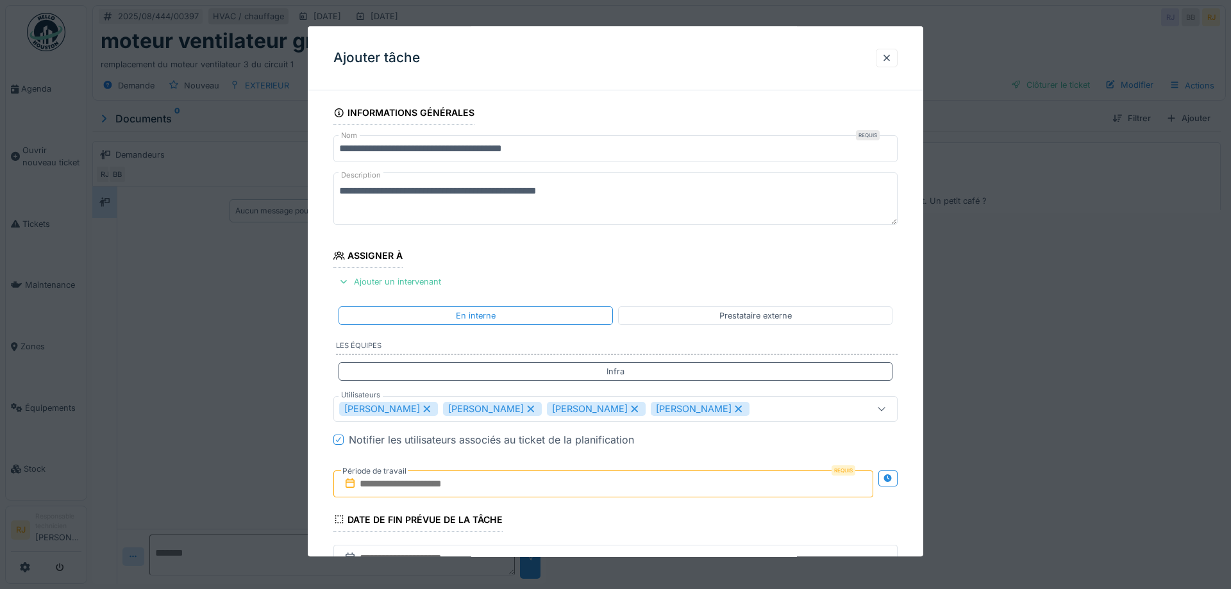
click at [525, 408] on icon at bounding box center [531, 409] width 12 height 9
type input "**********"
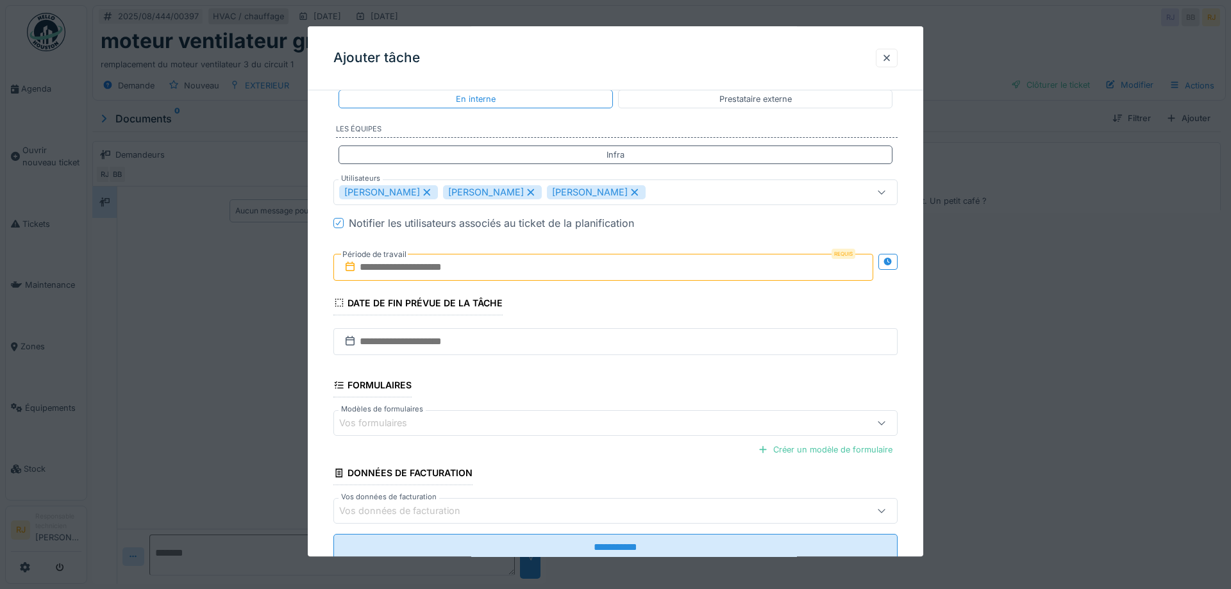
scroll to position [231, 0]
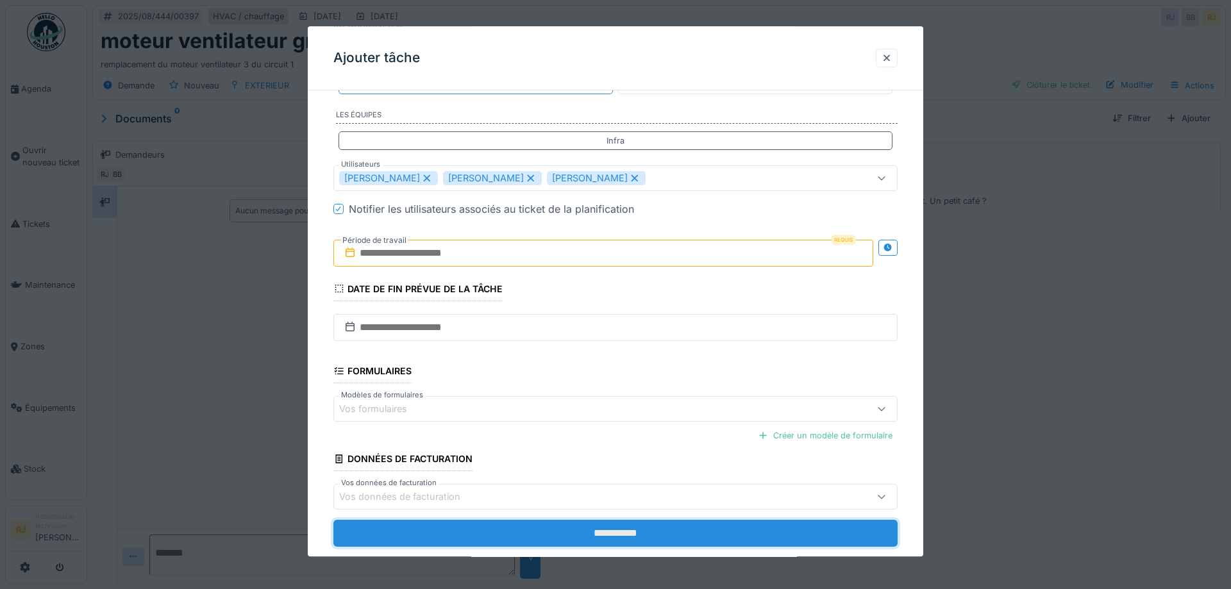
click at [612, 532] on input "**********" at bounding box center [615, 534] width 564 height 27
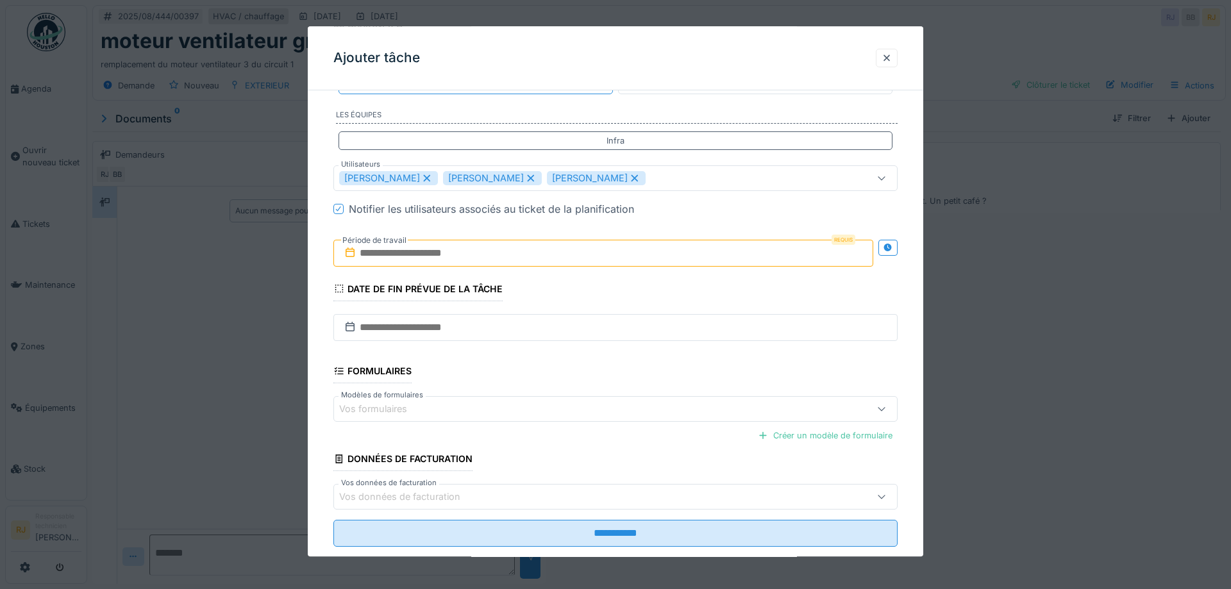
click at [427, 254] on input "text" at bounding box center [603, 253] width 540 height 27
click at [545, 419] on div "25" at bounding box center [540, 421] width 17 height 19
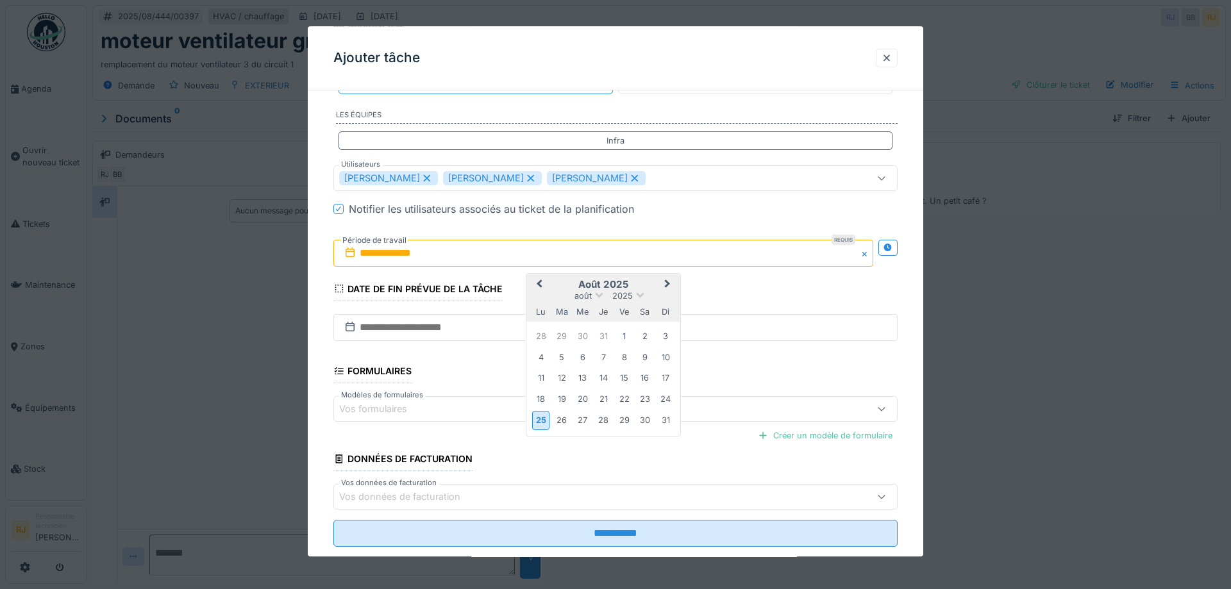
click at [455, 254] on input "**********" at bounding box center [603, 253] width 540 height 27
click at [635, 415] on div "25 26 27 28 29 30 31" at bounding box center [603, 421] width 146 height 22
click at [649, 419] on div "30" at bounding box center [644, 420] width 17 height 17
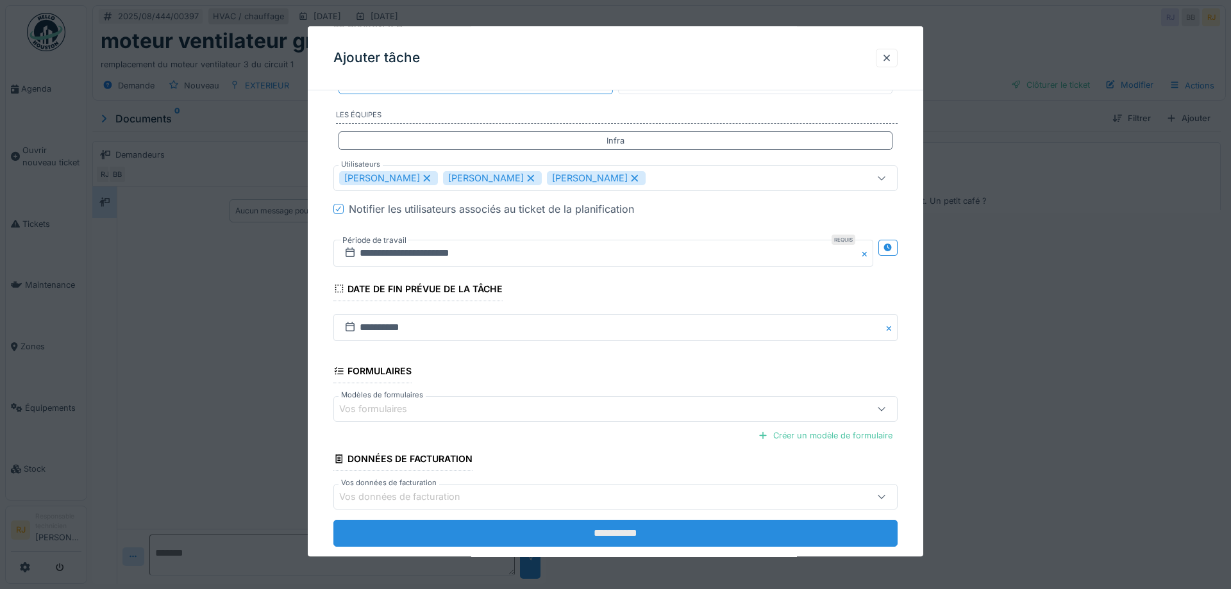
click at [692, 540] on input "**********" at bounding box center [615, 534] width 564 height 27
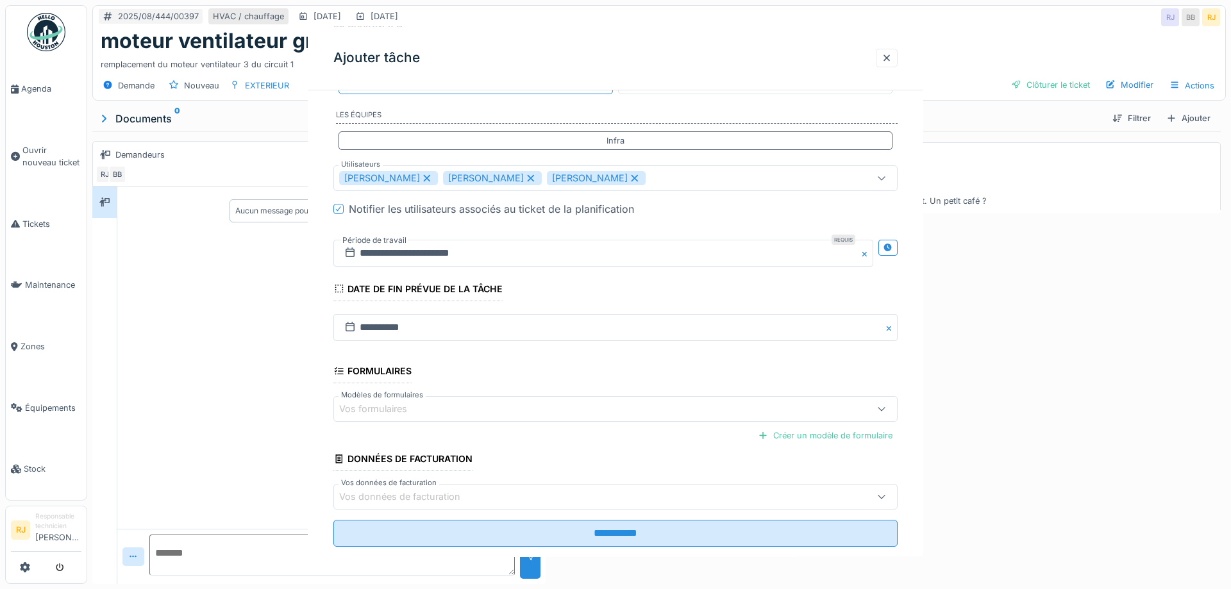
scroll to position [0, 0]
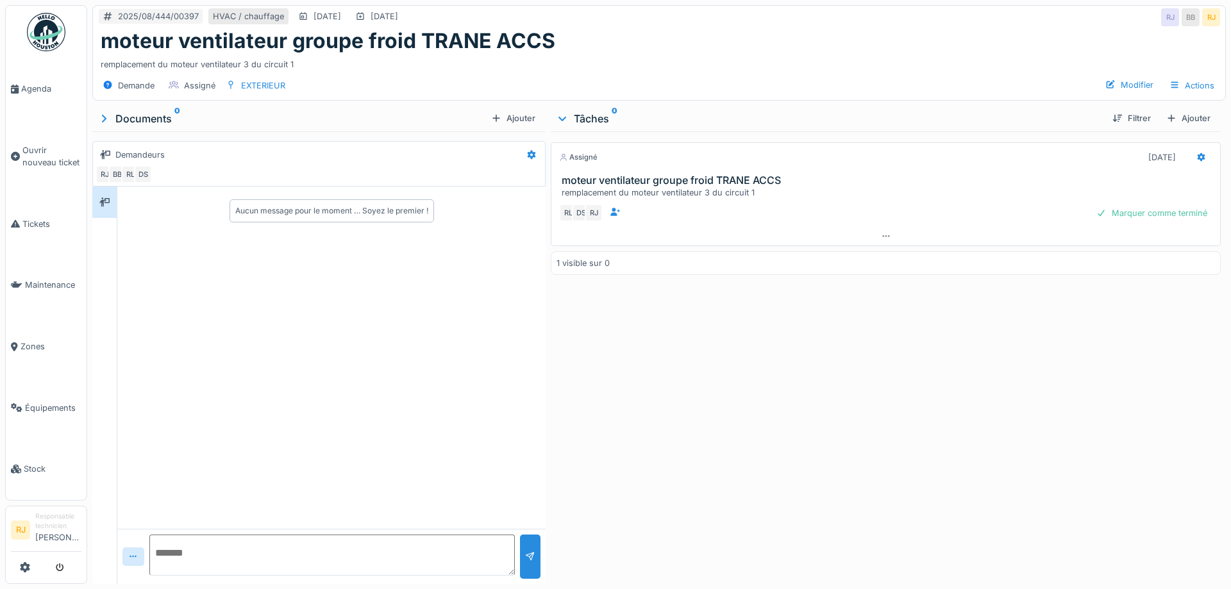
click at [285, 547] on textarea at bounding box center [331, 555] width 365 height 41
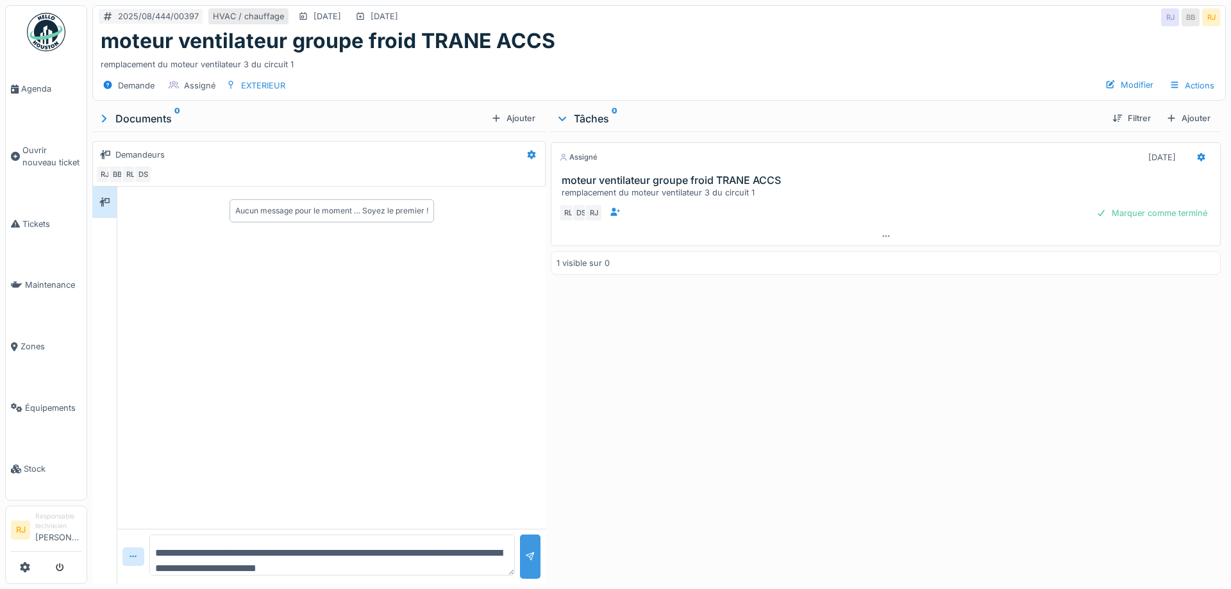
type textarea "**********"
click at [525, 555] on div at bounding box center [530, 557] width 10 height 12
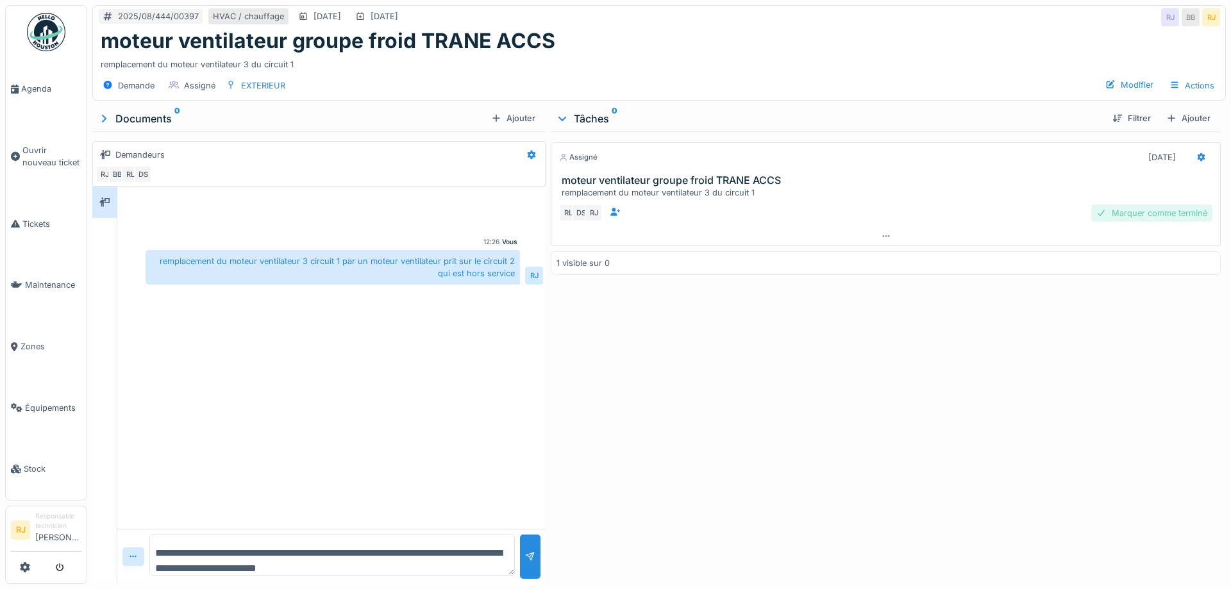
click at [1157, 210] on div "Marquer comme terminé" at bounding box center [1151, 213] width 121 height 17
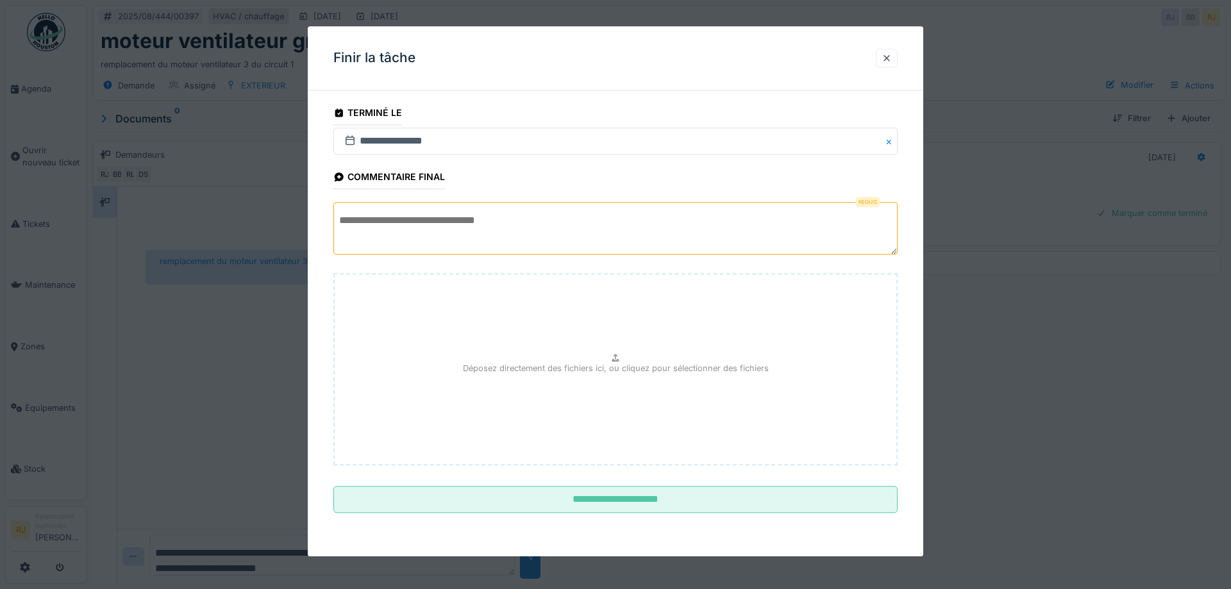
click at [565, 244] on textarea at bounding box center [615, 229] width 564 height 53
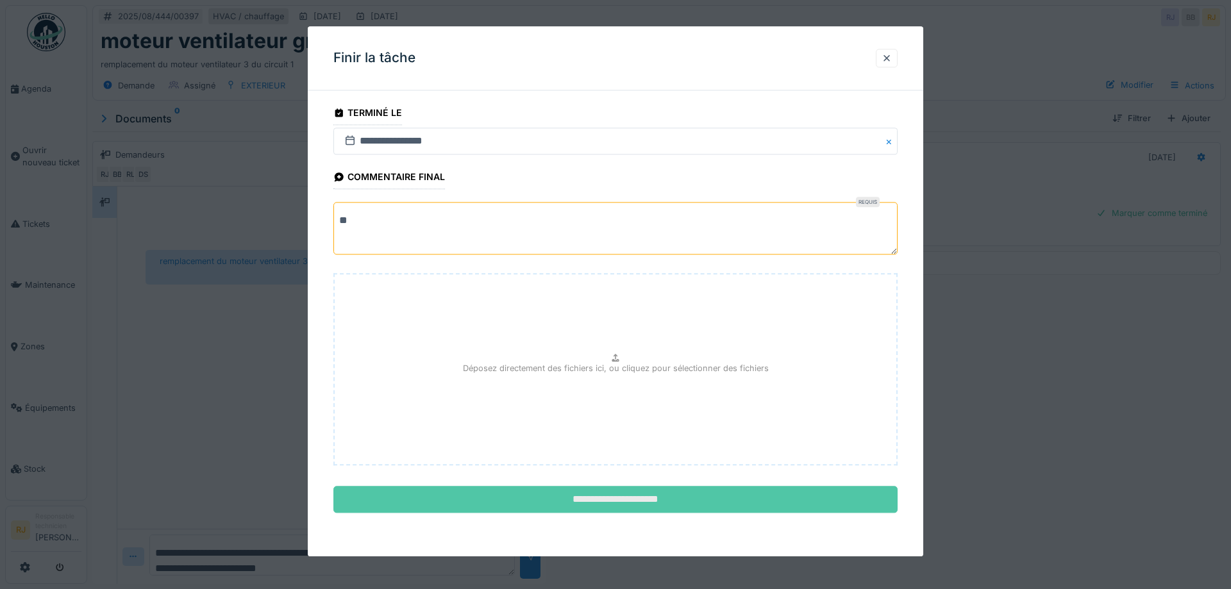
type textarea "**"
click at [603, 503] on input "**********" at bounding box center [615, 500] width 564 height 27
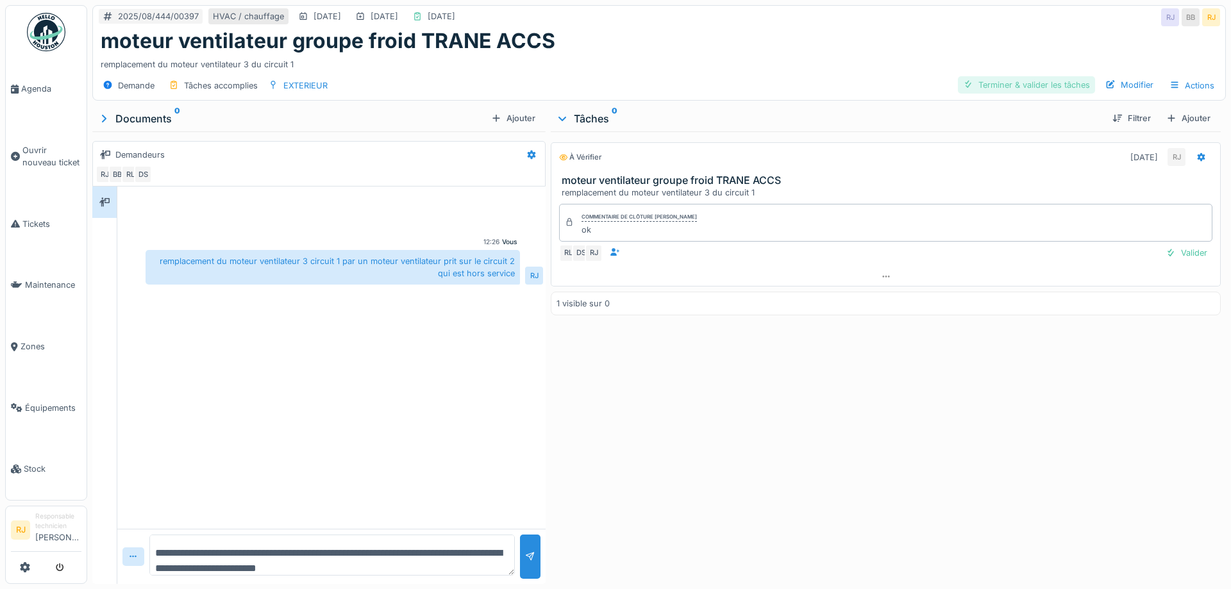
click at [1052, 81] on div "Terminer & valider les tâches" at bounding box center [1026, 84] width 137 height 17
click at [1052, 87] on div "Clôturer le ticket" at bounding box center [1050, 84] width 89 height 17
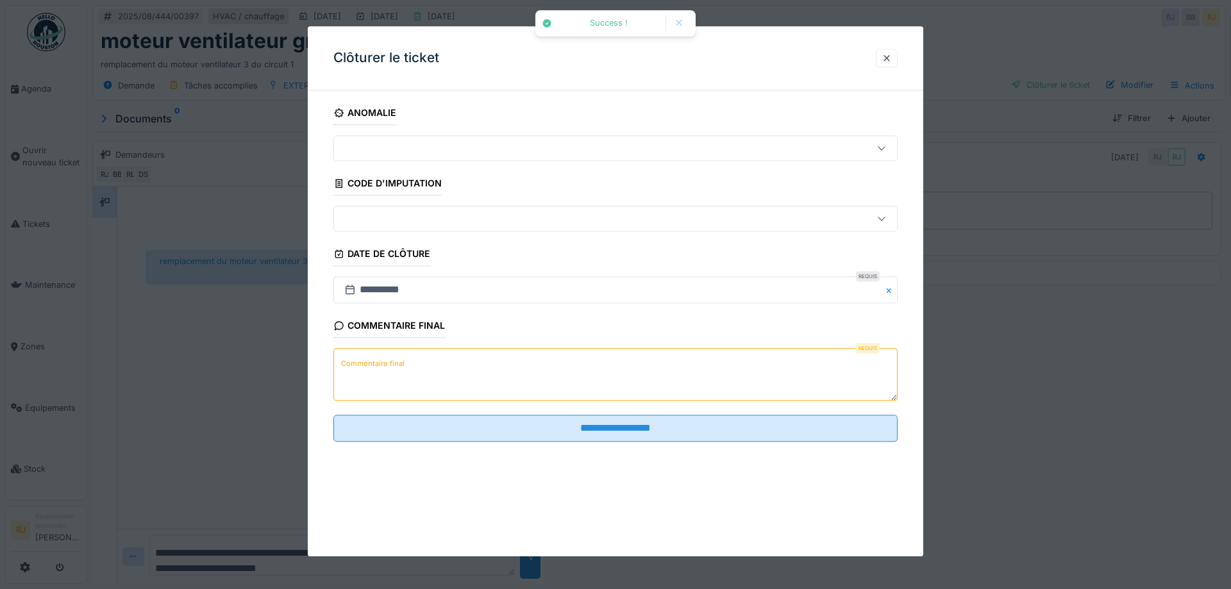
click at [567, 377] on textarea "Commentaire final" at bounding box center [615, 375] width 564 height 53
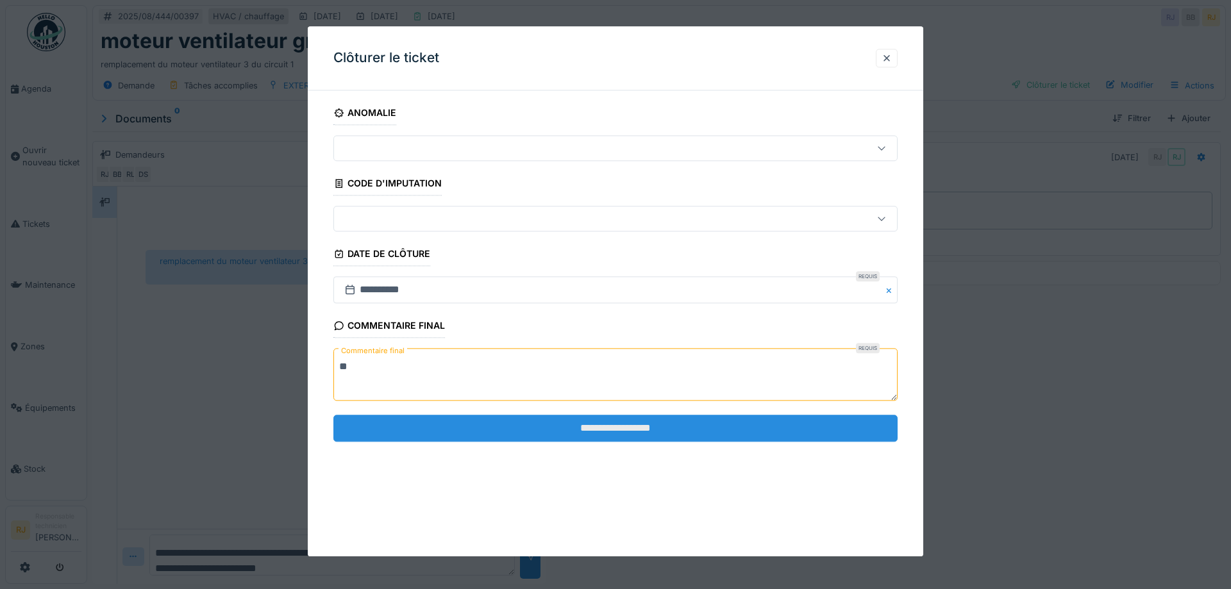
type textarea "**"
click at [647, 429] on input "**********" at bounding box center [615, 428] width 564 height 27
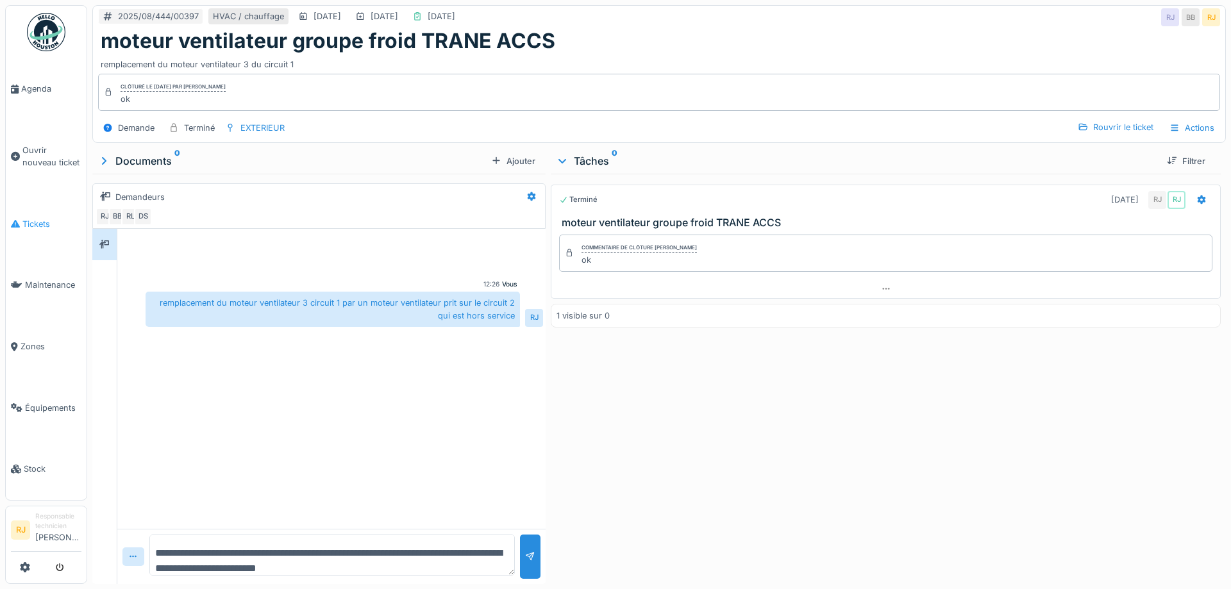
click at [53, 224] on span "Tickets" at bounding box center [51, 224] width 59 height 12
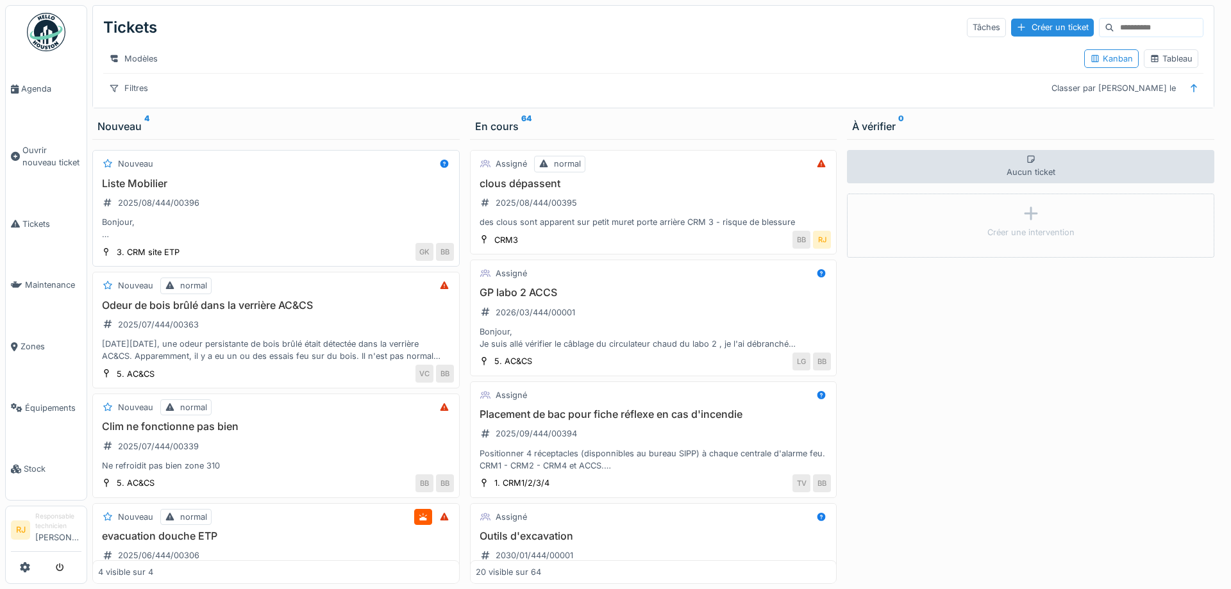
click at [117, 222] on div "Bonjour, Dans le cadre de l'aménagement d'un nouveau bureau sur le site de l'ET…" at bounding box center [276, 228] width 356 height 24
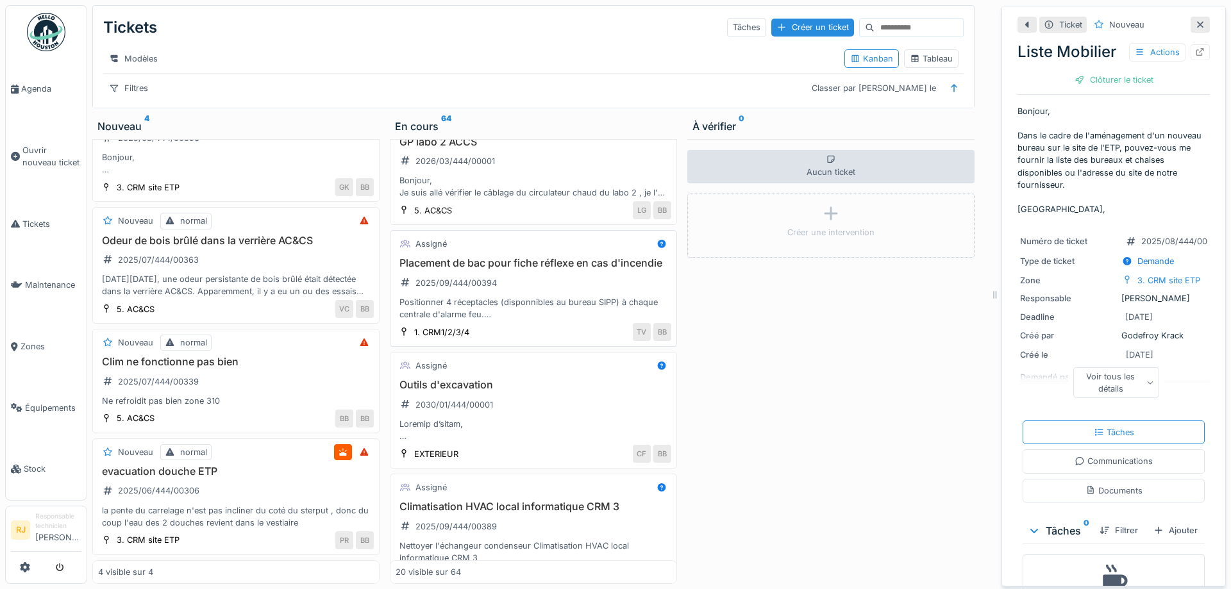
scroll to position [173, 0]
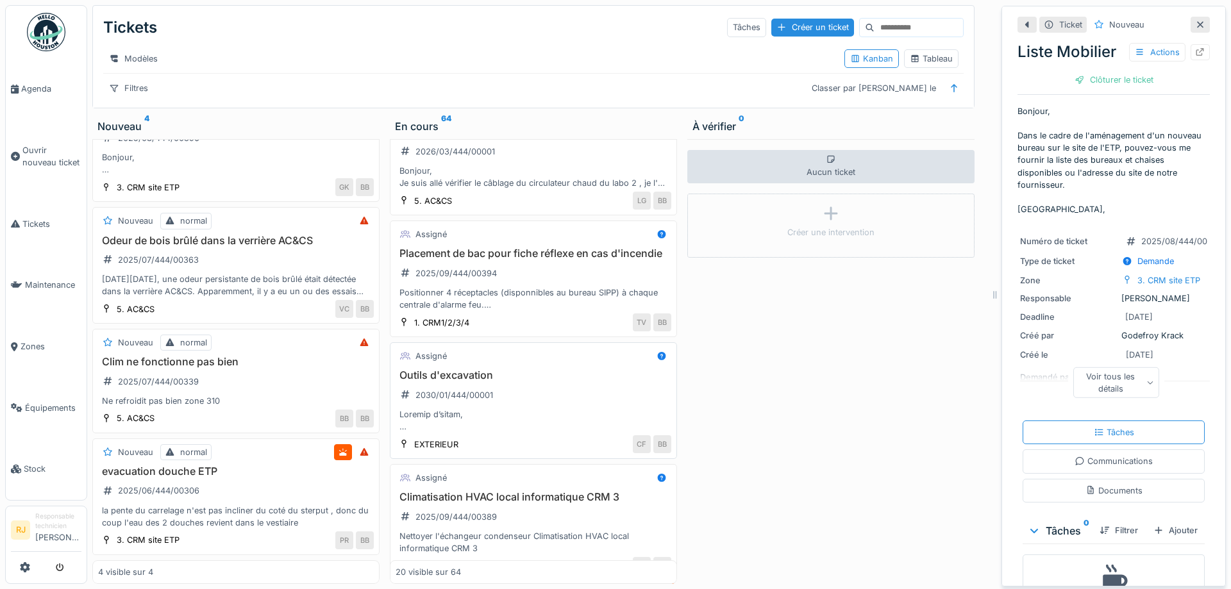
click at [460, 377] on h3 "Outils d'excavation" at bounding box center [534, 375] width 276 height 12
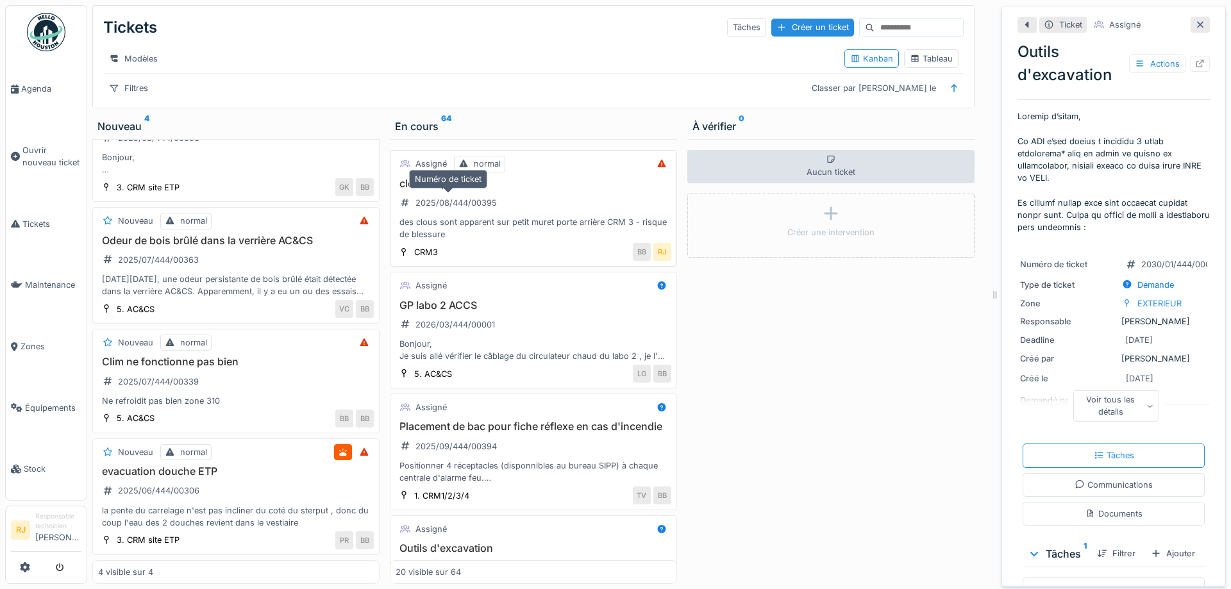
scroll to position [577, 0]
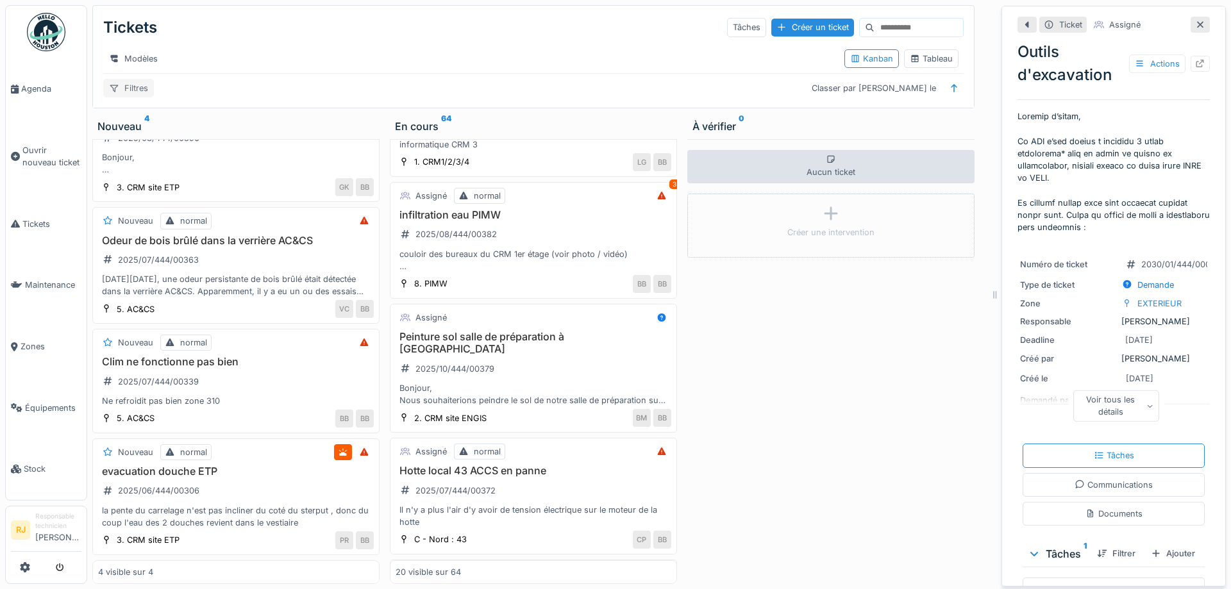
click at [144, 81] on div "Filtres" at bounding box center [128, 88] width 51 height 19
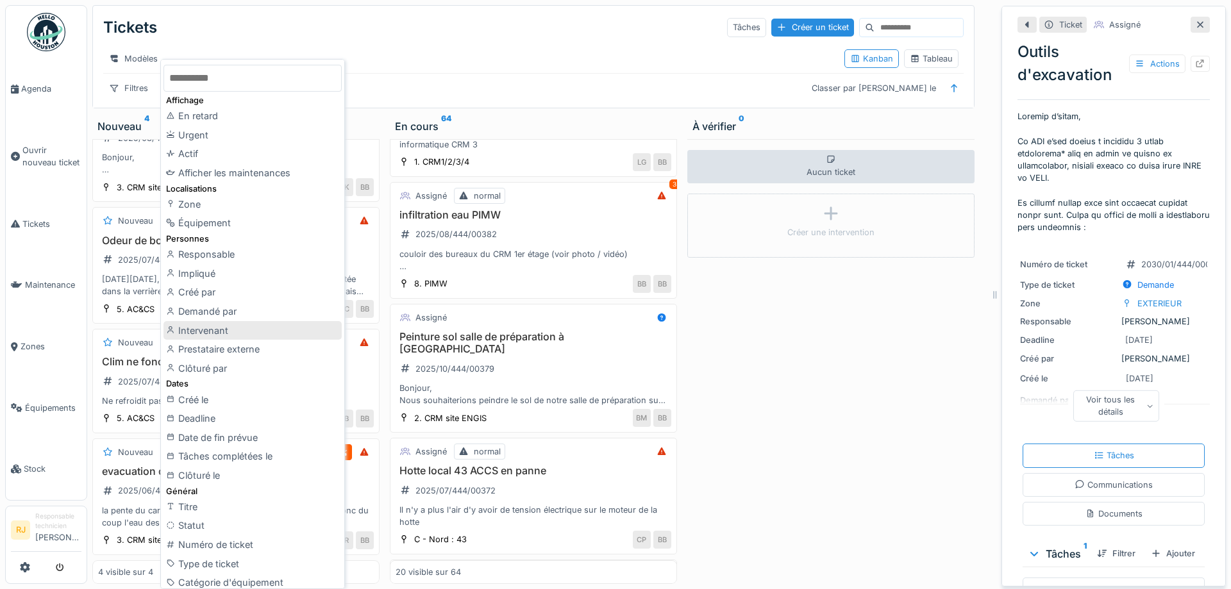
click at [192, 330] on div "Intervenant" at bounding box center [252, 330] width 178 height 19
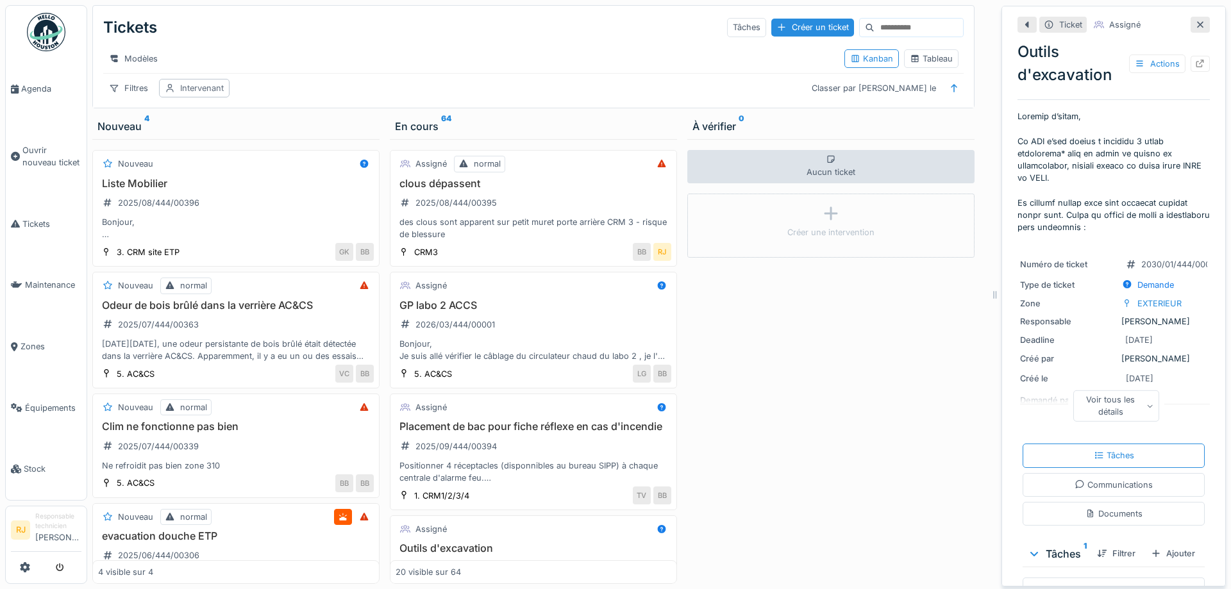
click at [211, 90] on div "Intervenant" at bounding box center [202, 88] width 44 height 12
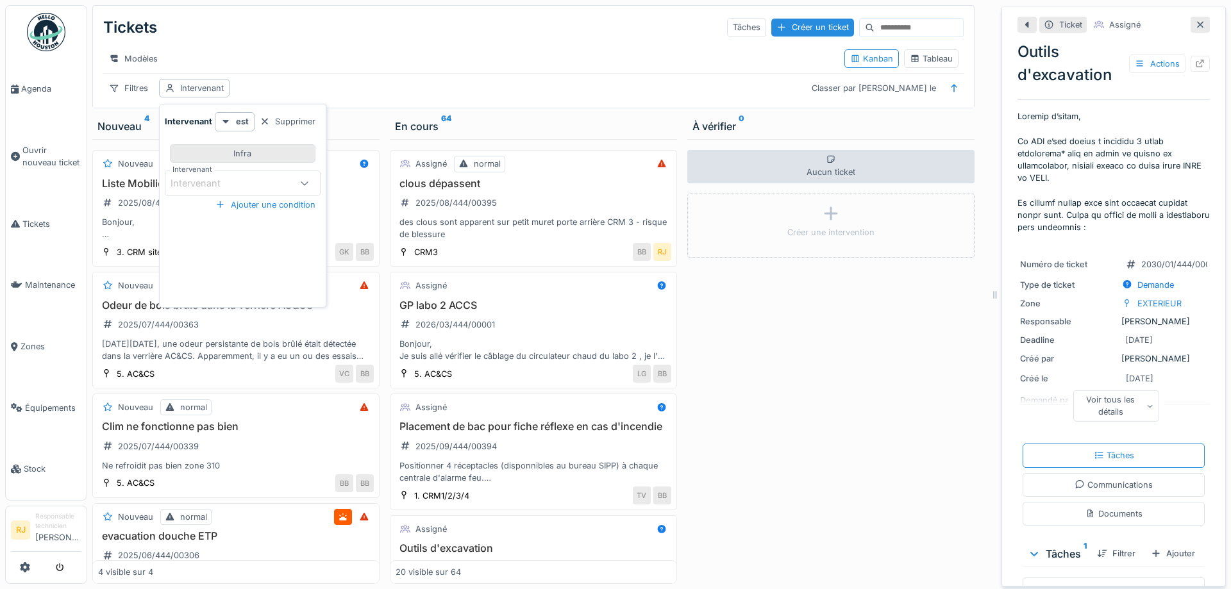
click at [247, 150] on div "Infra" at bounding box center [242, 153] width 18 height 12
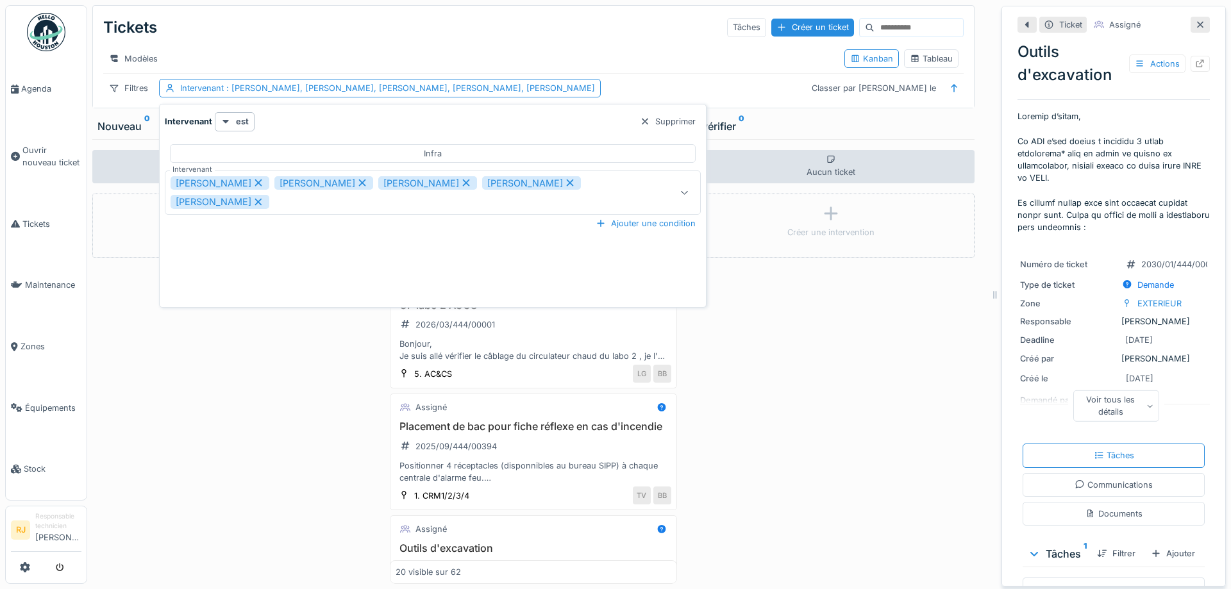
click at [255, 181] on icon at bounding box center [258, 183] width 7 height 7
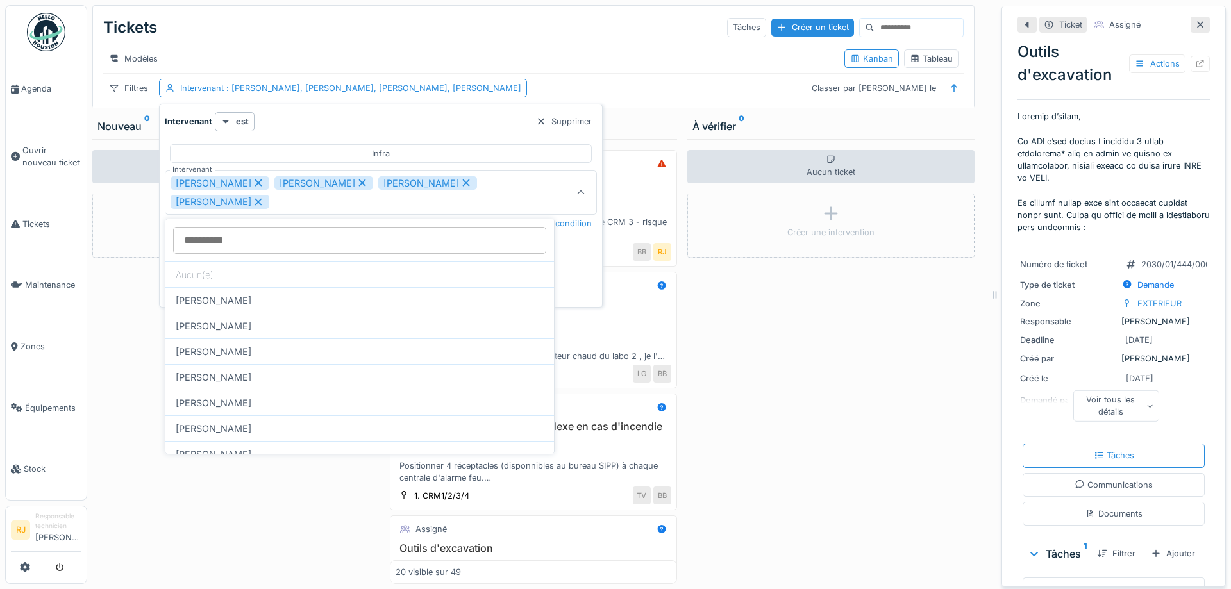
click at [255, 181] on icon at bounding box center [258, 183] width 7 height 7
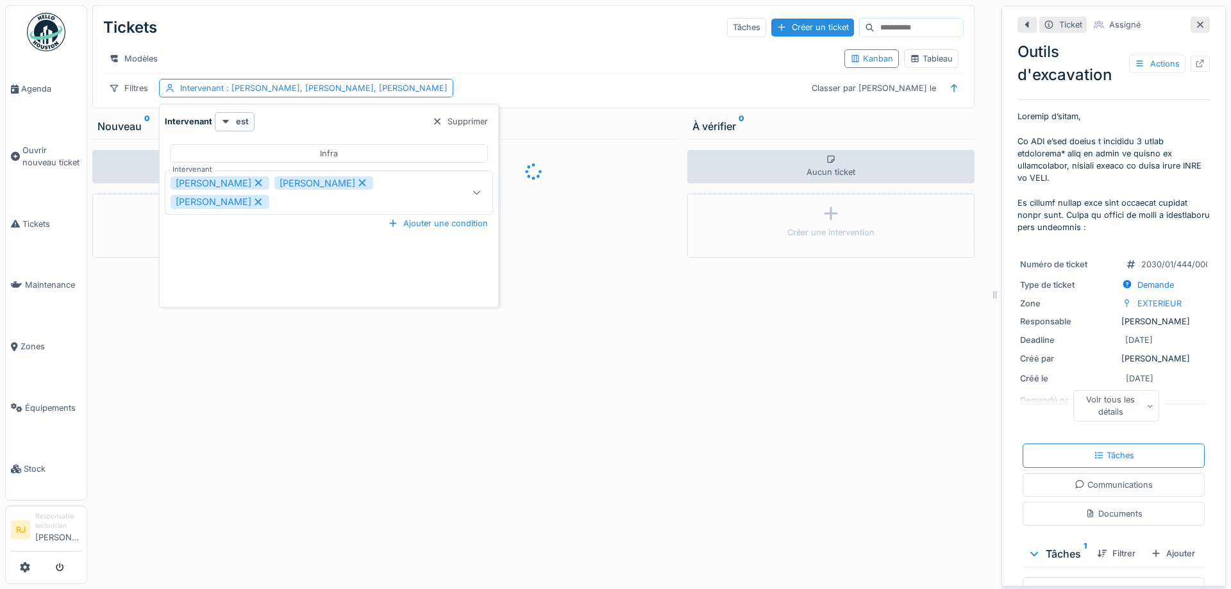
click at [253, 199] on icon at bounding box center [259, 201] width 12 height 9
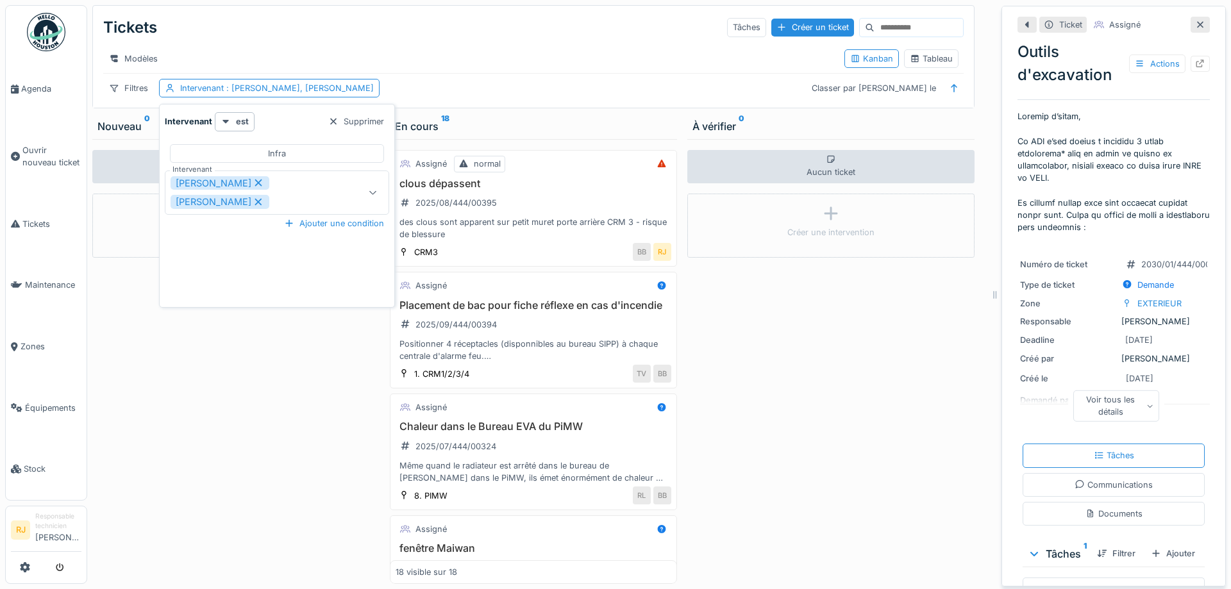
click at [255, 199] on icon at bounding box center [258, 202] width 7 height 7
type input "*****"
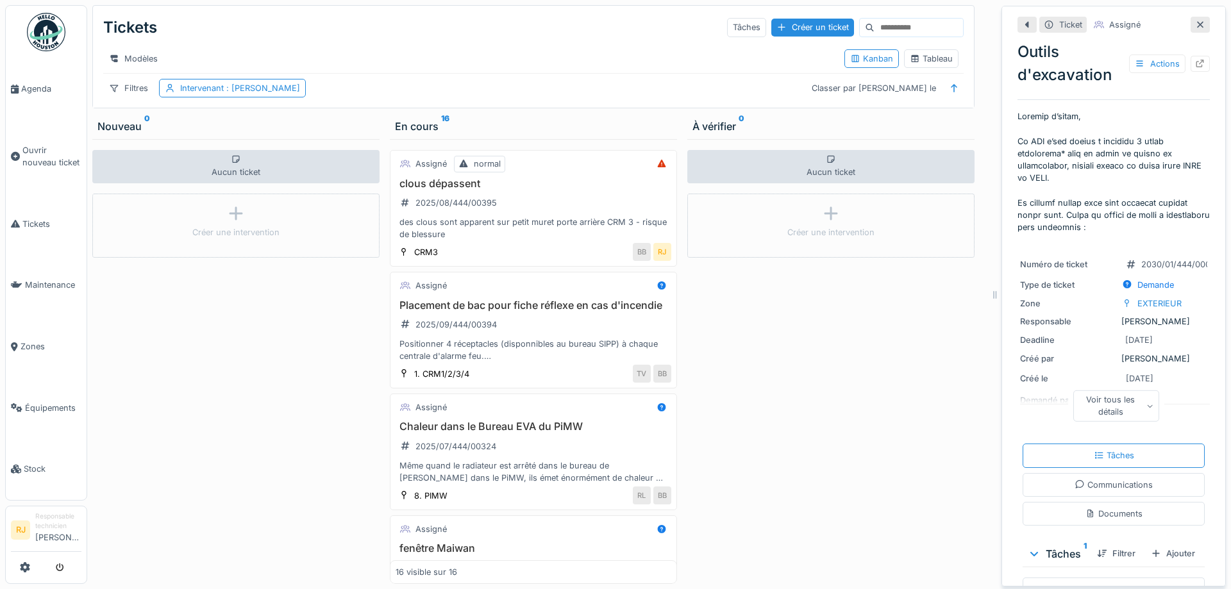
click at [583, 51] on div "Modèles" at bounding box center [468, 58] width 731 height 19
click at [283, 87] on div "Intervenant : Daniel Spiteri" at bounding box center [232, 88] width 147 height 19
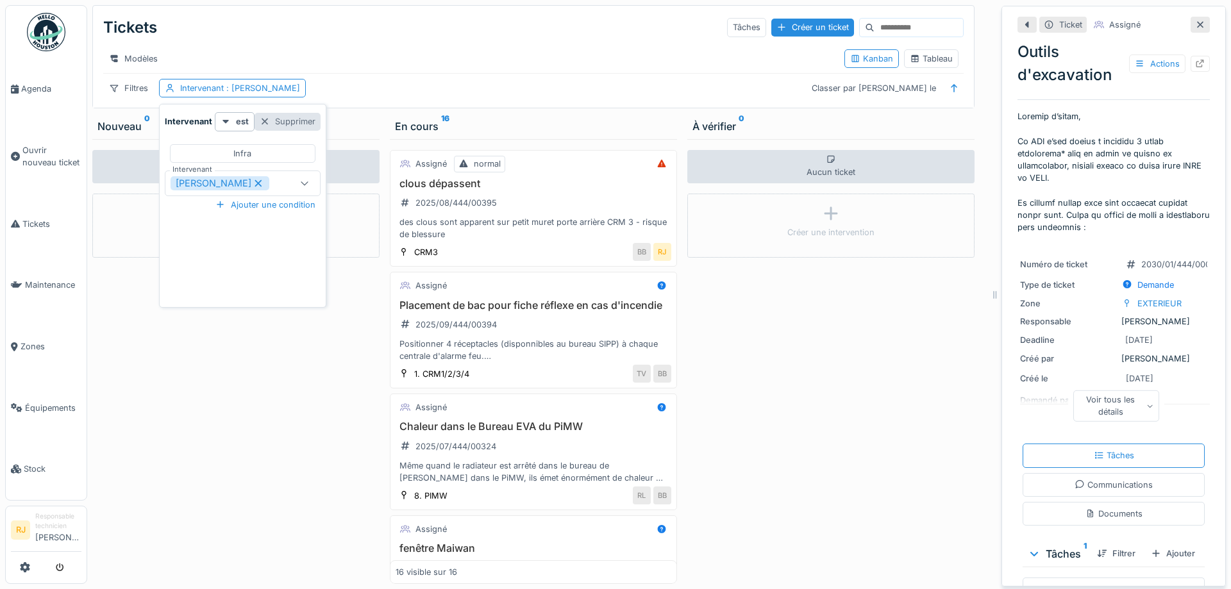
click at [283, 119] on div "Supprimer" at bounding box center [288, 121] width 66 height 17
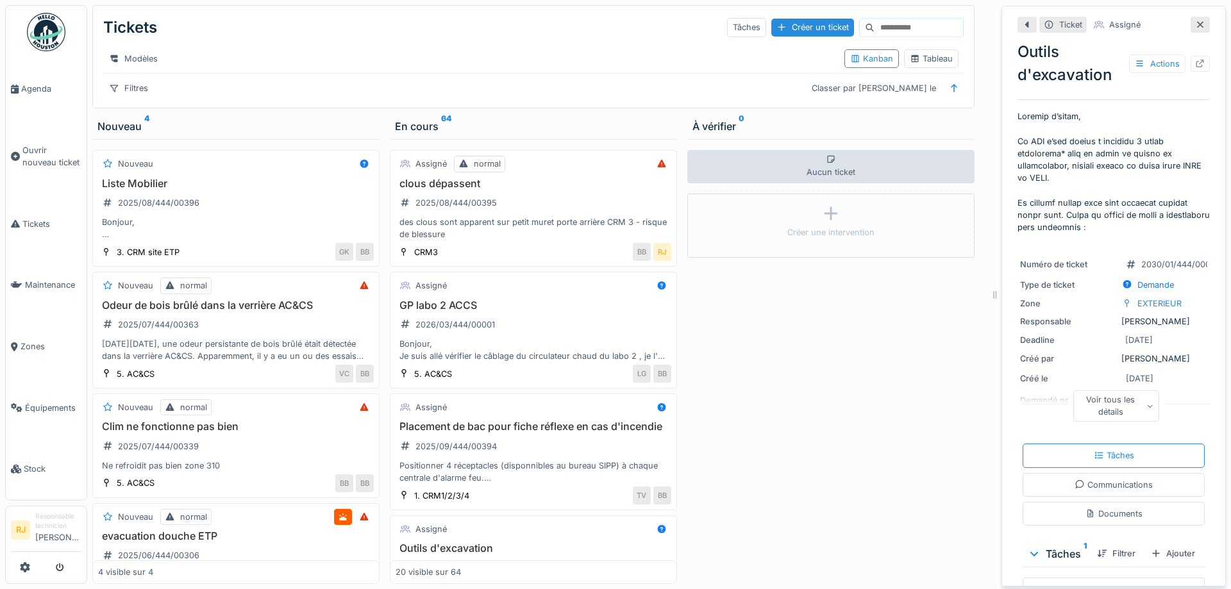
click at [56, 40] on img at bounding box center [46, 32] width 38 height 38
